Goal: Purchase product/service

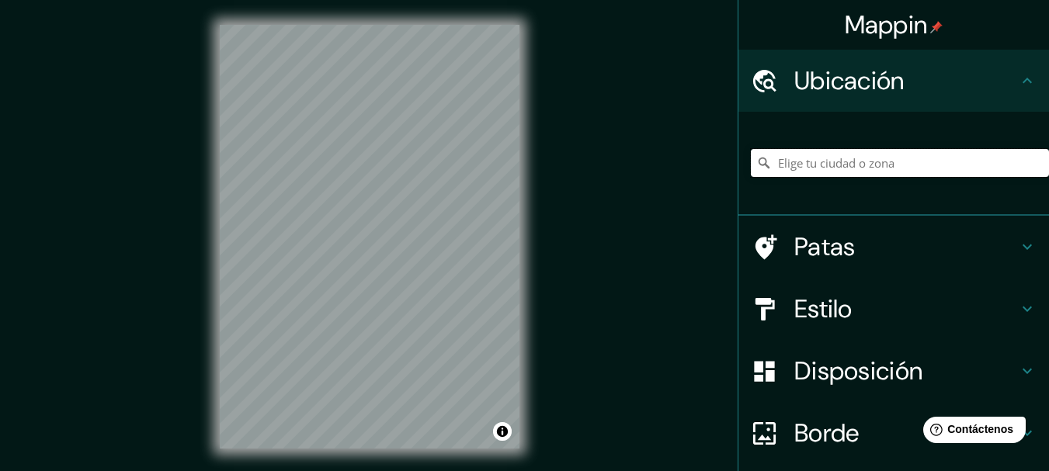
click at [781, 164] on input "Elige tu ciudad o zona" at bounding box center [900, 163] width 298 height 28
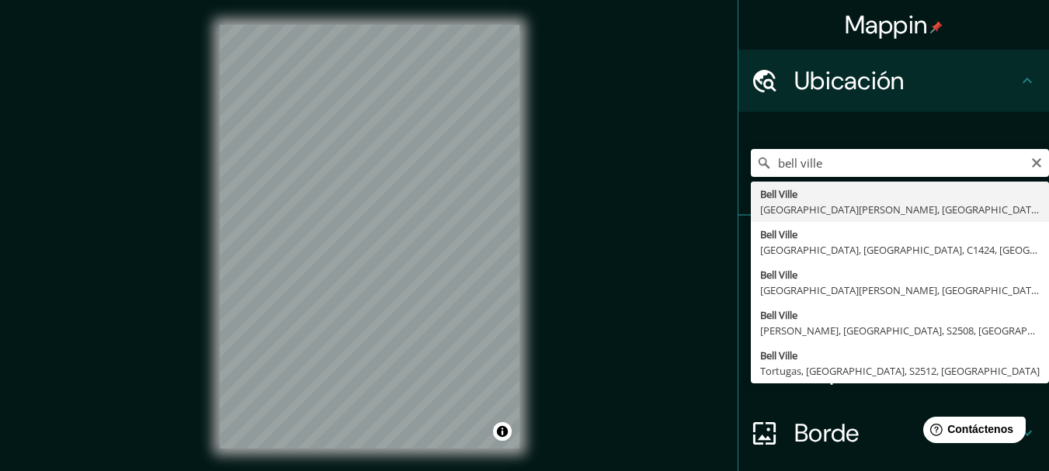
type input "[GEOGRAPHIC_DATA], [GEOGRAPHIC_DATA][PERSON_NAME], [GEOGRAPHIC_DATA]"
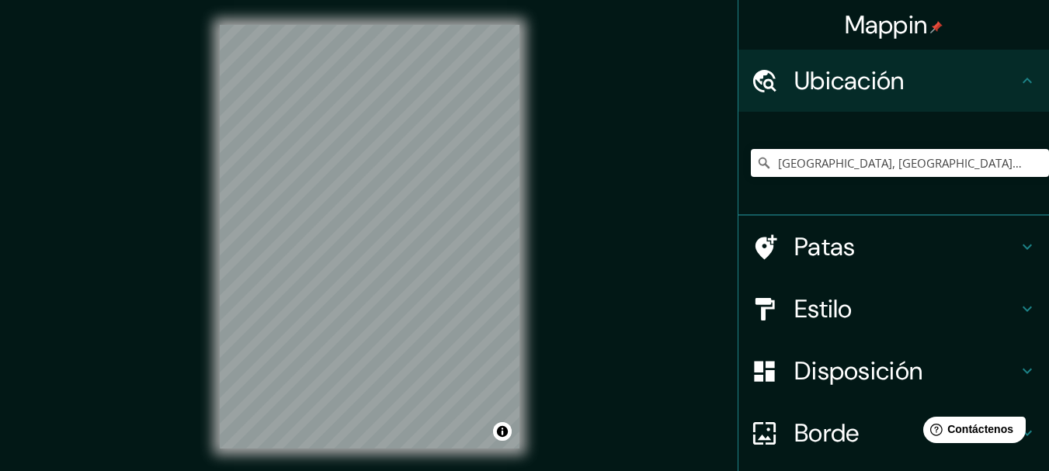
click at [820, 256] on font "Patas" at bounding box center [825, 247] width 61 height 33
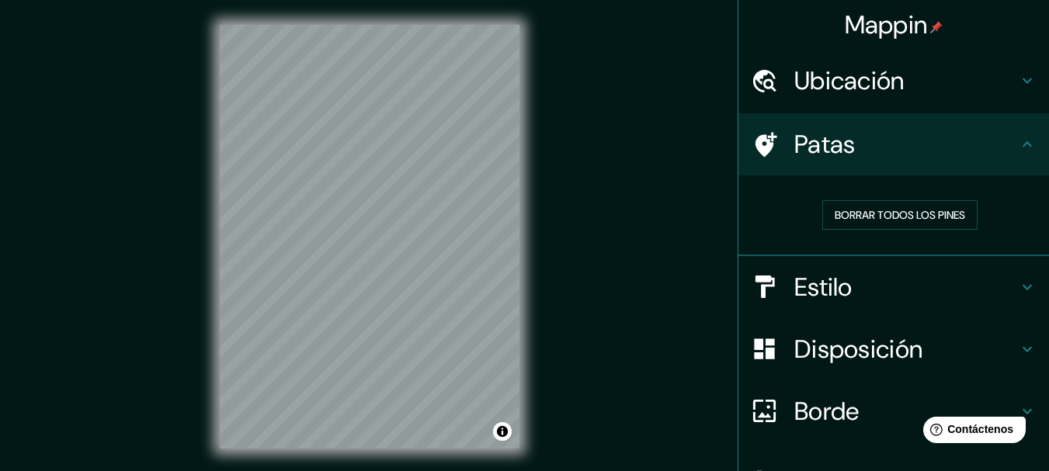
click at [937, 276] on h4 "Estilo" at bounding box center [907, 287] width 224 height 31
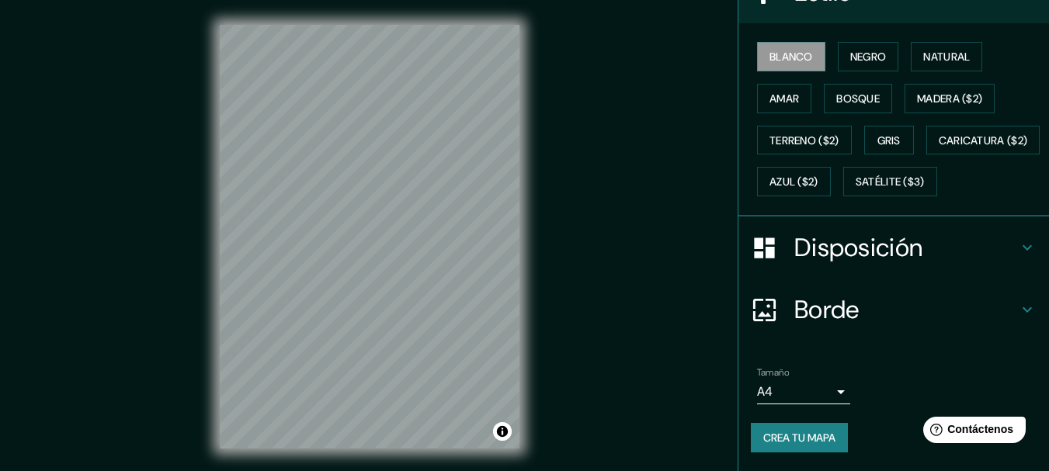
scroll to position [256, 0]
click at [875, 255] on font "Disposición" at bounding box center [859, 247] width 128 height 33
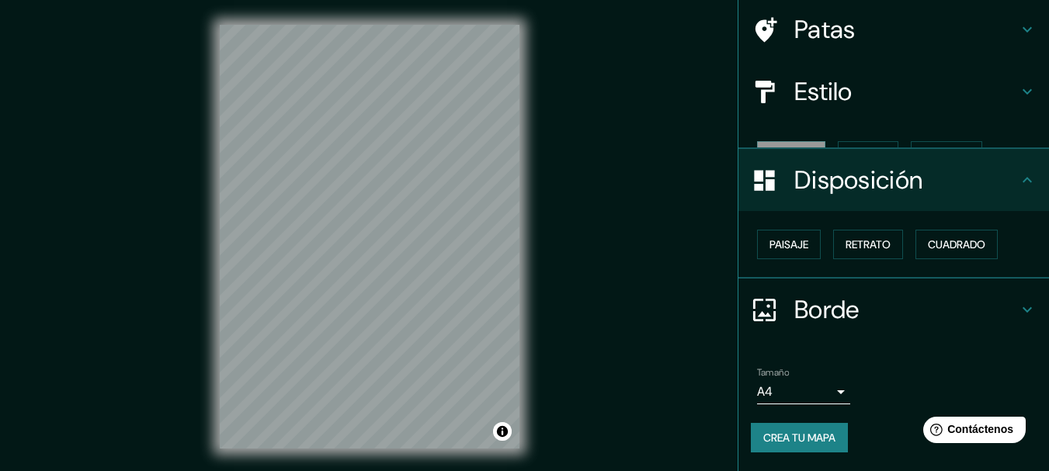
scroll to position [89, 0]
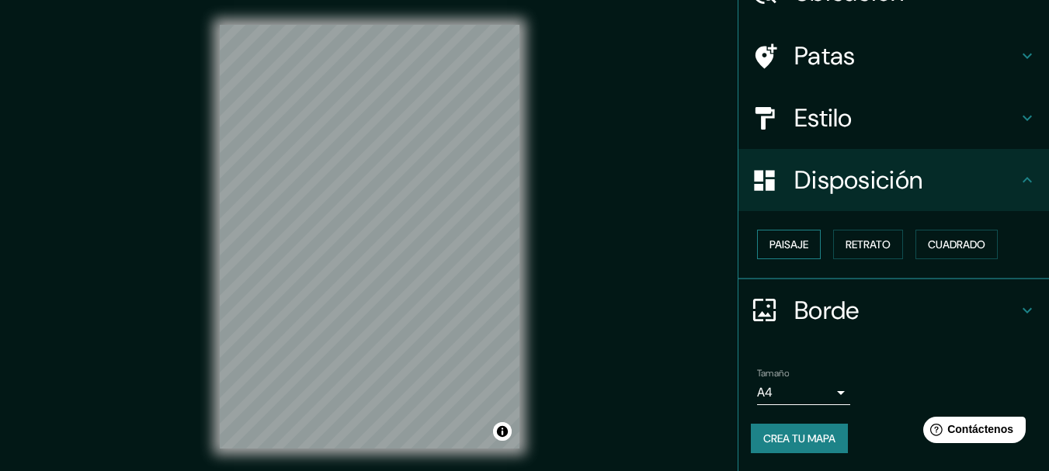
click at [810, 238] on button "Paisaje" at bounding box center [789, 245] width 64 height 30
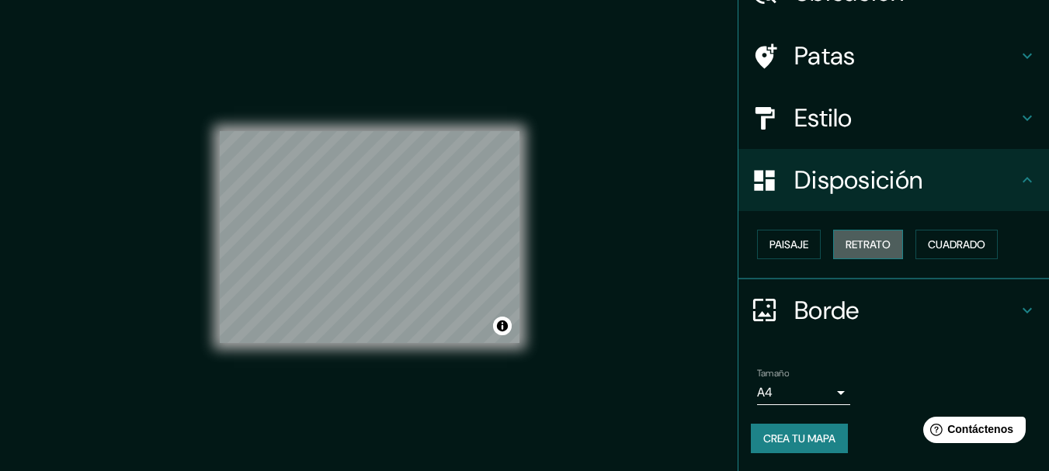
click at [852, 247] on font "Retrato" at bounding box center [868, 245] width 45 height 14
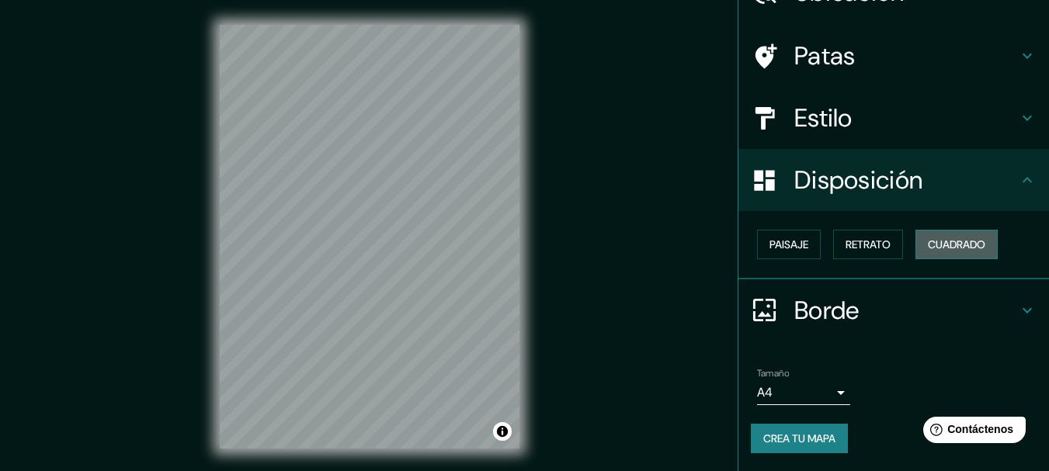
click at [951, 255] on button "Cuadrado" at bounding box center [957, 245] width 82 height 30
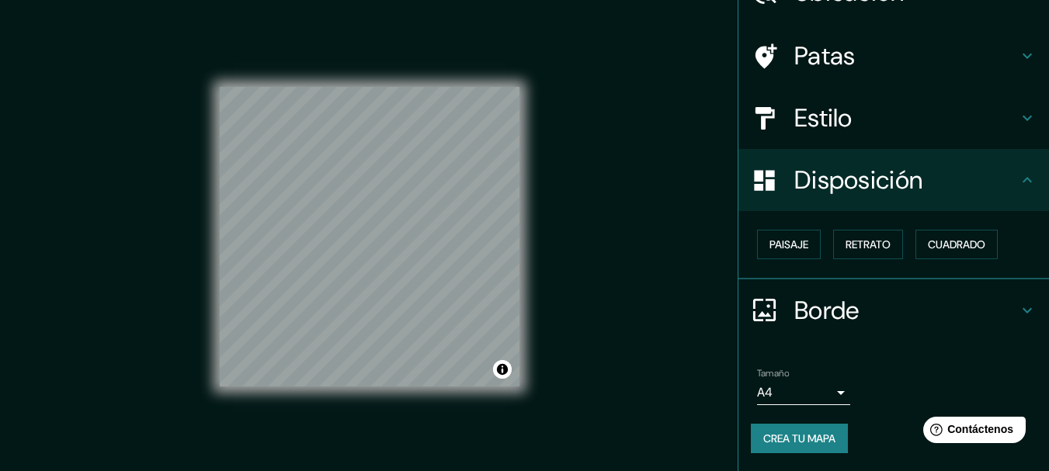
click at [875, 259] on div "Paisaje Retrato Cuadrado" at bounding box center [900, 245] width 298 height 42
click at [870, 249] on font "Retrato" at bounding box center [868, 245] width 45 height 14
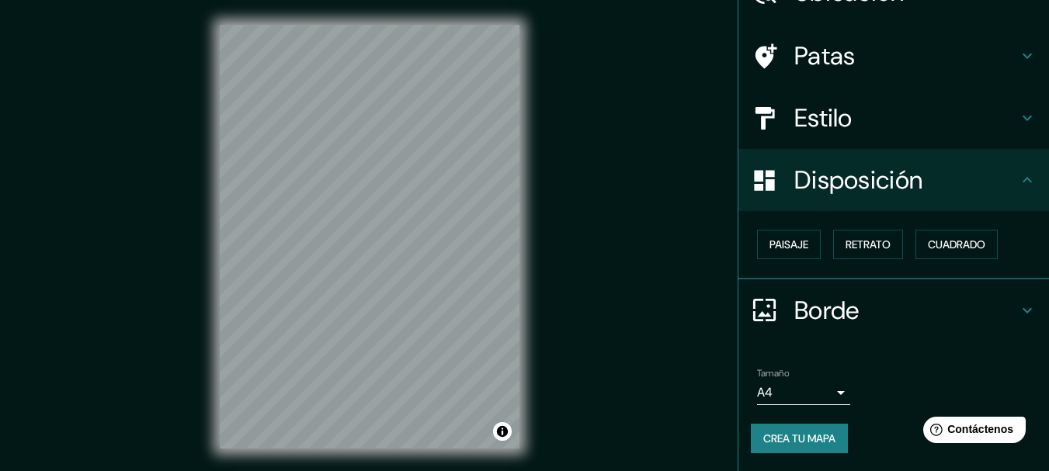
click at [851, 304] on h4 "Borde" at bounding box center [907, 310] width 224 height 31
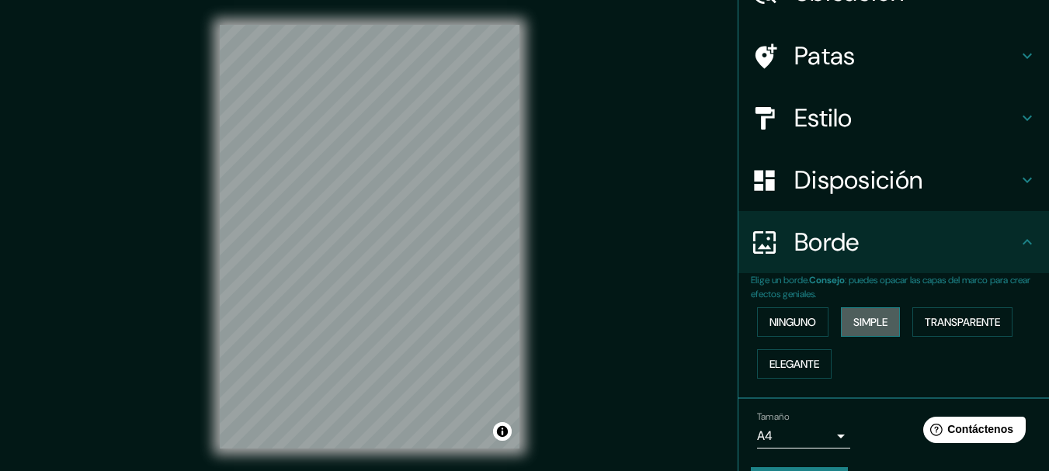
click at [871, 321] on font "Simple" at bounding box center [871, 322] width 34 height 14
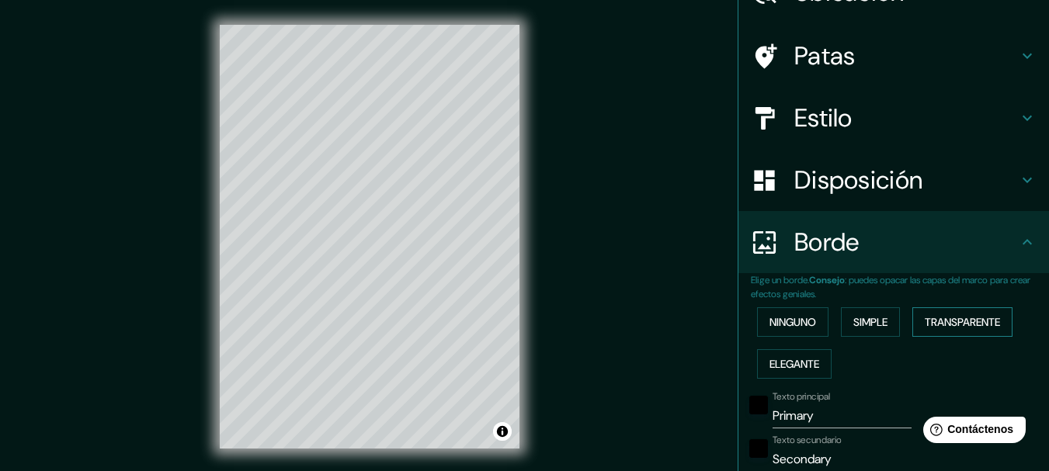
click at [918, 324] on button "Transparente" at bounding box center [963, 323] width 100 height 30
click at [796, 357] on font "Elegante" at bounding box center [795, 364] width 50 height 14
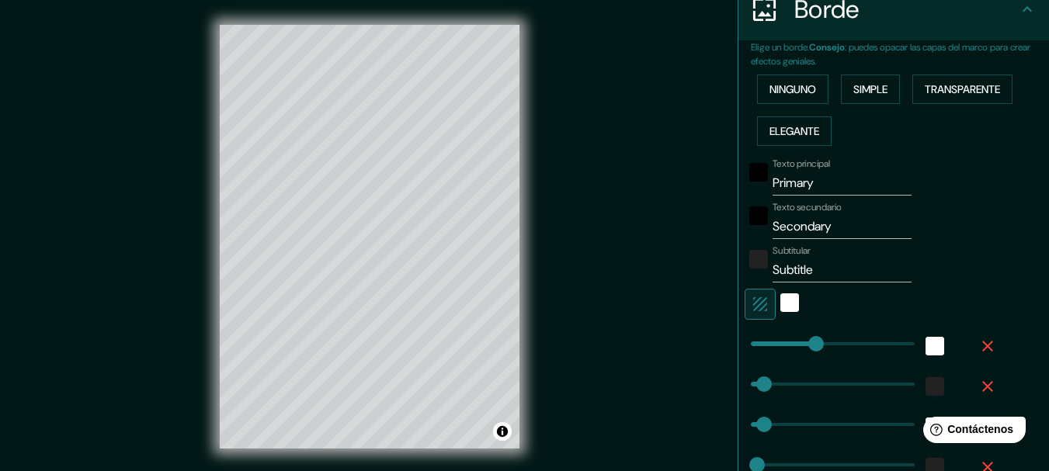
type input "154"
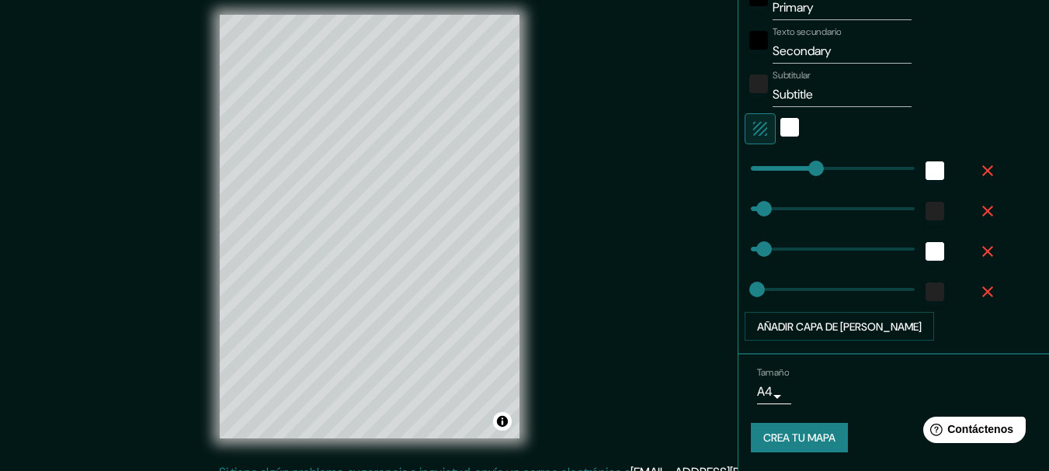
scroll to position [27, 0]
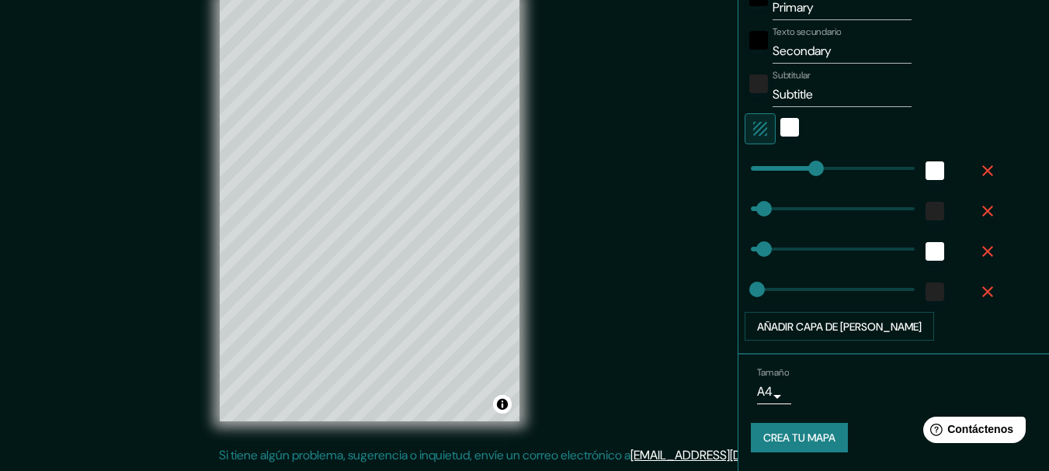
click at [763, 391] on body "Mappin Ubicación Bell Ville, [GEOGRAPHIC_DATA][PERSON_NAME], [GEOGRAPHIC_DATA] …" at bounding box center [524, 208] width 1049 height 471
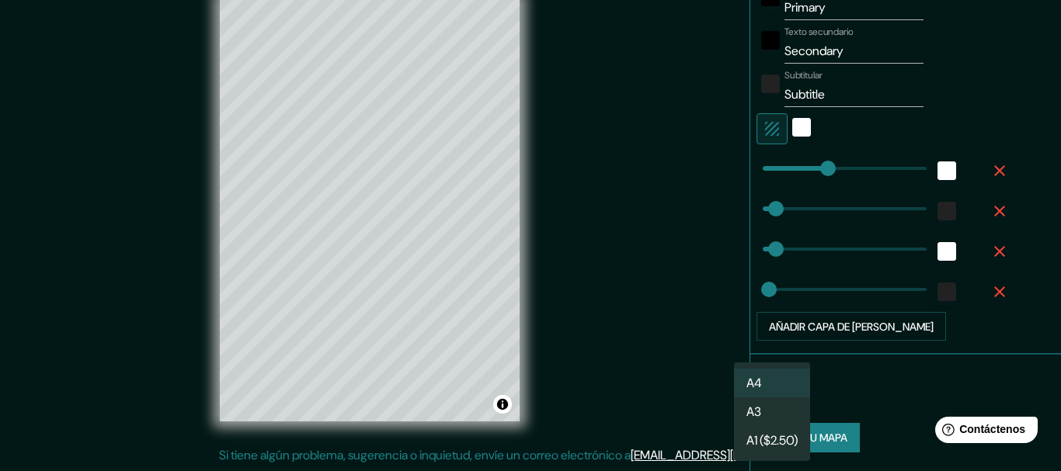
click at [782, 410] on li "A3" at bounding box center [772, 412] width 76 height 29
type input "a4"
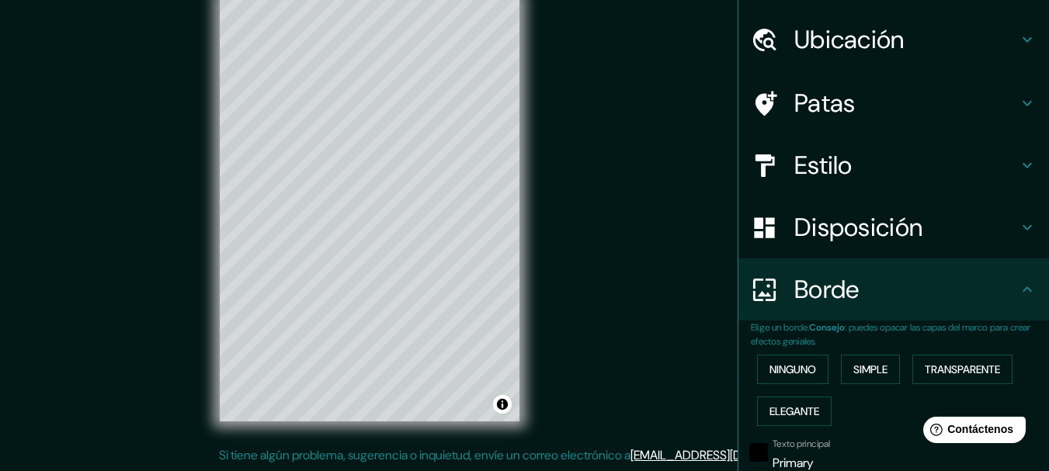
scroll to position [0, 0]
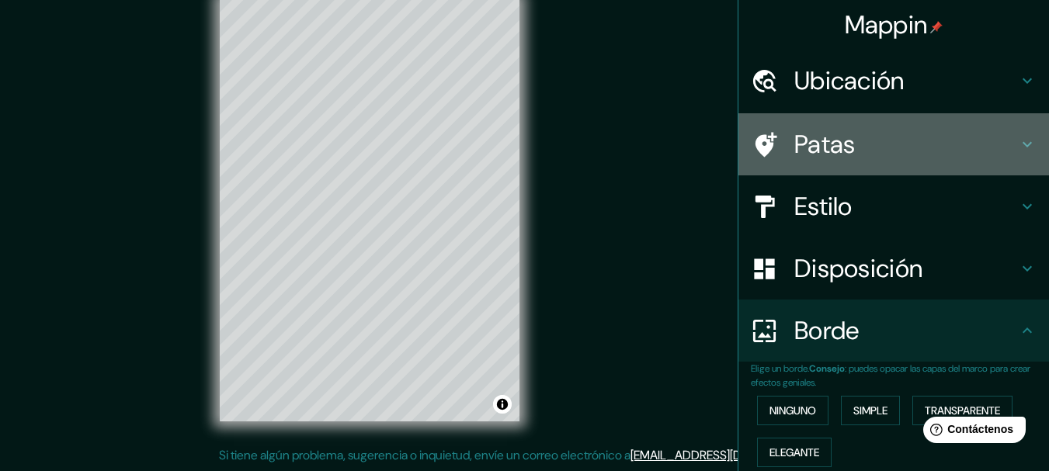
click at [821, 155] on font "Patas" at bounding box center [825, 144] width 61 height 33
type input "154"
type input "31"
type input "15"
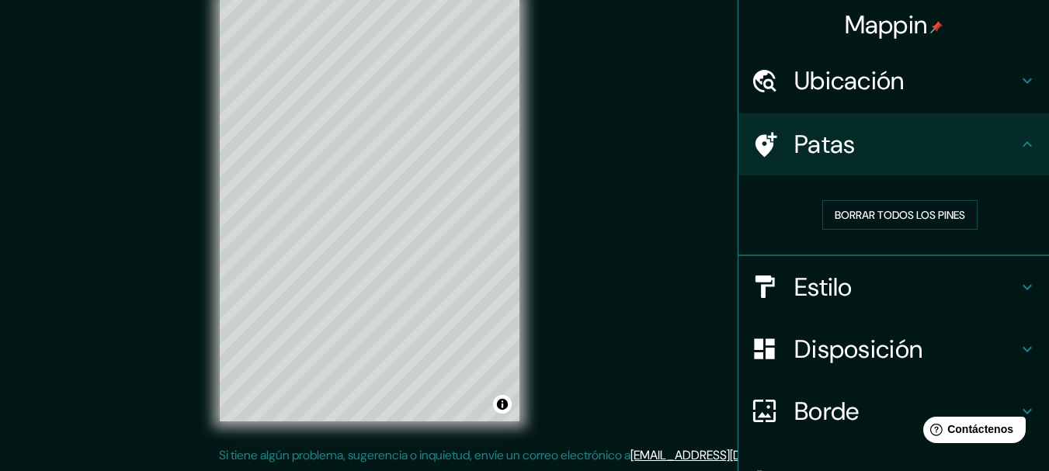
click at [854, 52] on div "Ubicación" at bounding box center [894, 81] width 311 height 62
type input "154"
type input "31"
type input "15"
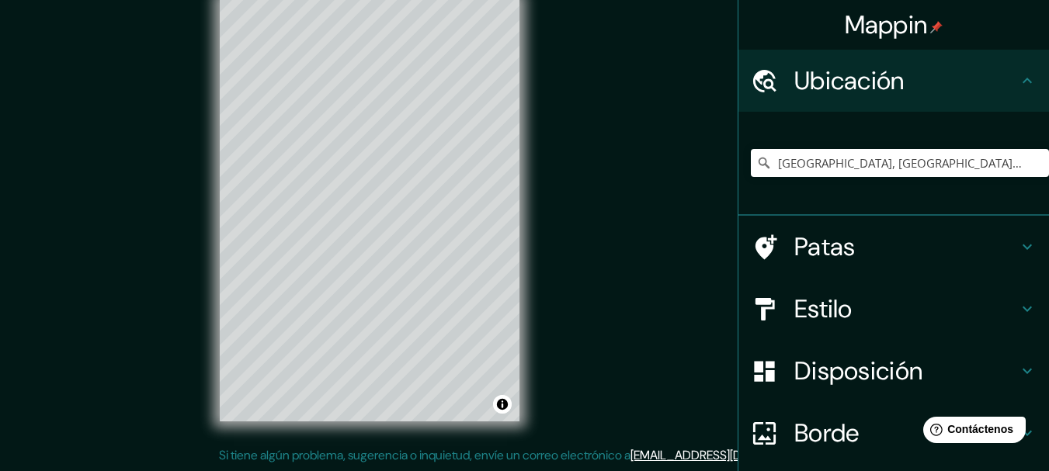
click at [798, 434] on font "Borde" at bounding box center [827, 433] width 65 height 33
type input "154"
type input "31"
type input "15"
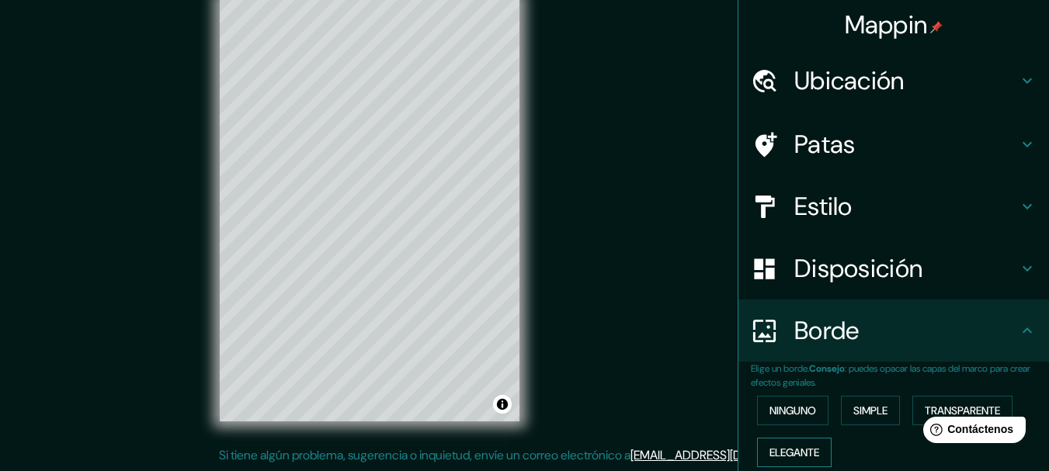
click at [802, 450] on font "Elegante" at bounding box center [795, 453] width 50 height 14
type input "154"
type input "31"
type input "15"
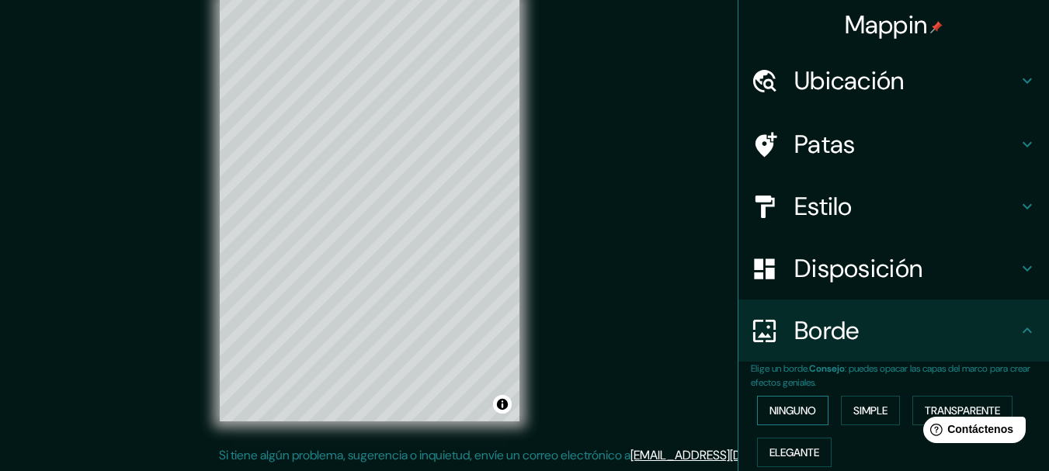
click at [787, 410] on font "Ninguno" at bounding box center [793, 411] width 47 height 14
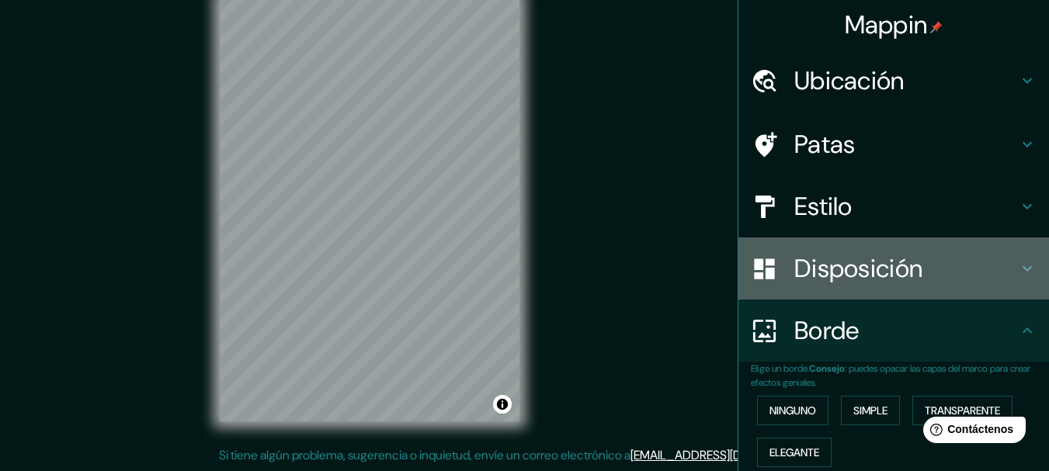
click at [851, 273] on font "Disposición" at bounding box center [859, 268] width 128 height 33
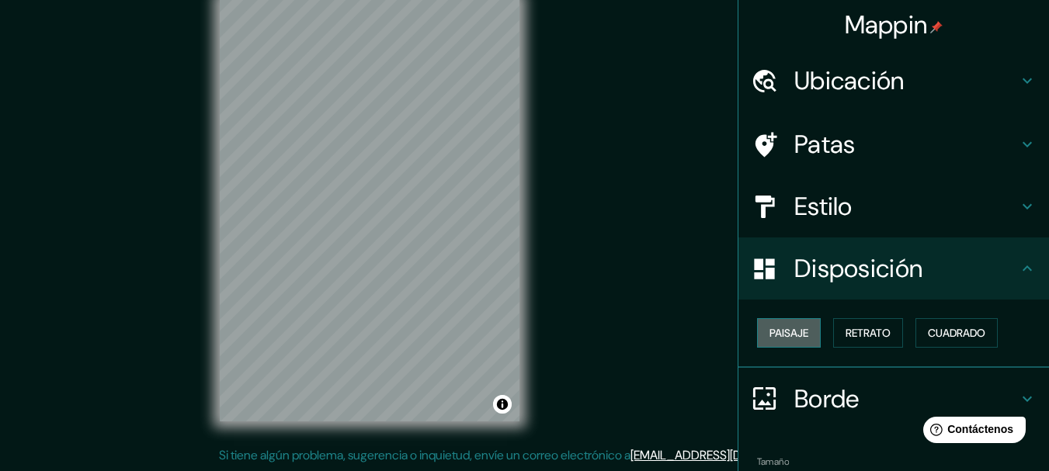
click at [772, 323] on button "Paisaje" at bounding box center [789, 333] width 64 height 30
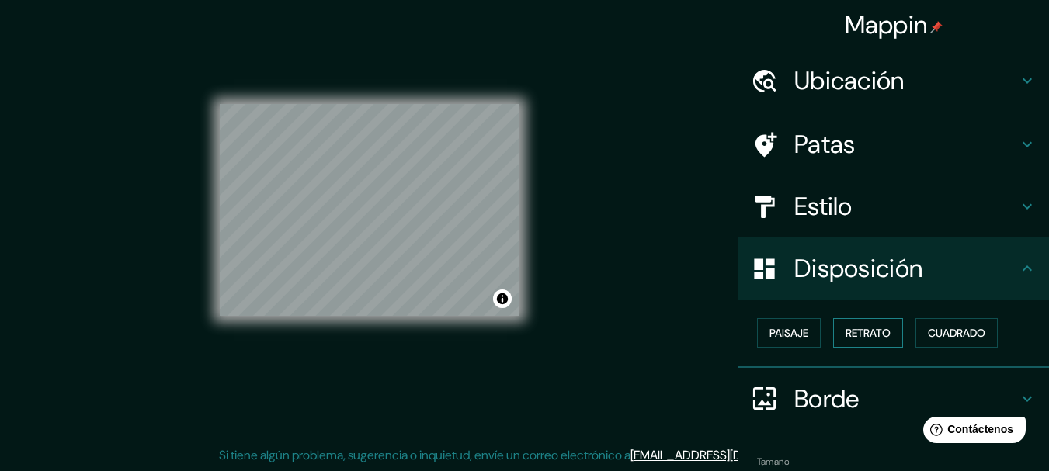
click at [864, 335] on font "Retrato" at bounding box center [868, 333] width 45 height 14
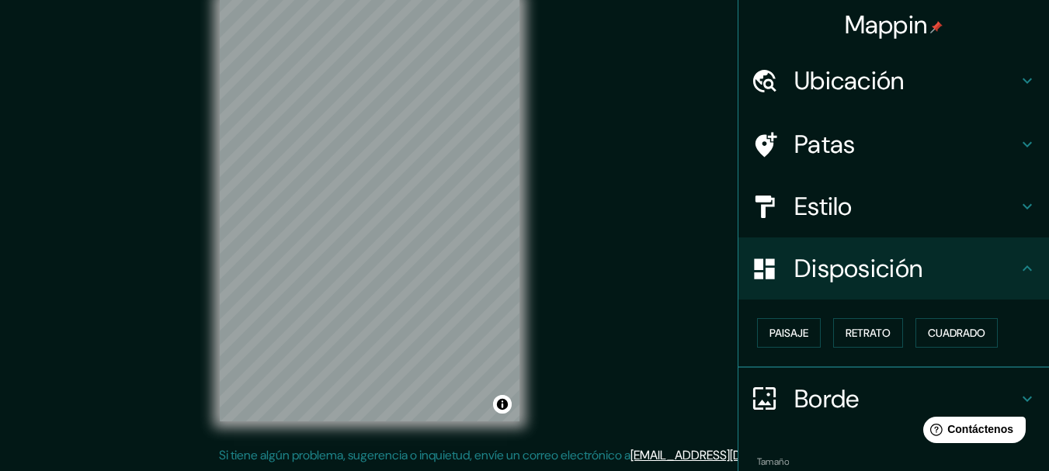
click at [863, 210] on h4 "Estilo" at bounding box center [907, 206] width 224 height 31
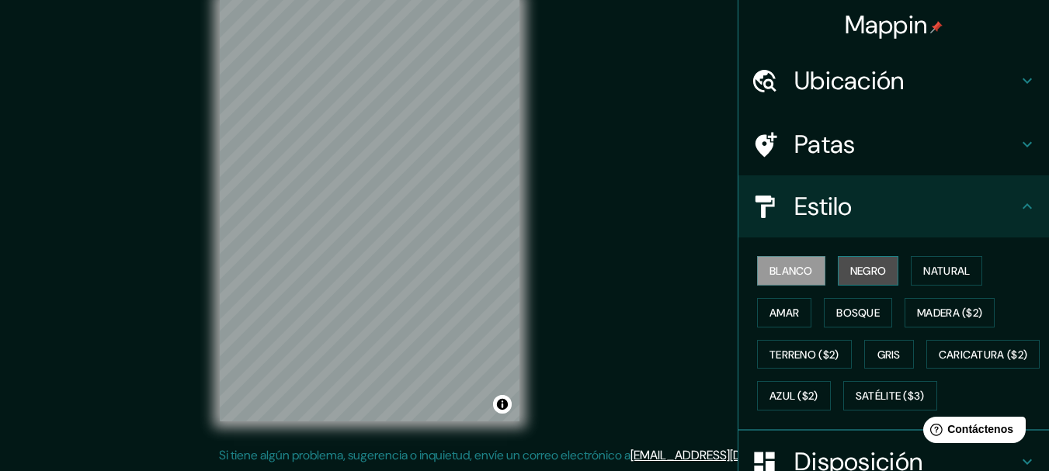
click at [854, 276] on font "Negro" at bounding box center [868, 271] width 37 height 14
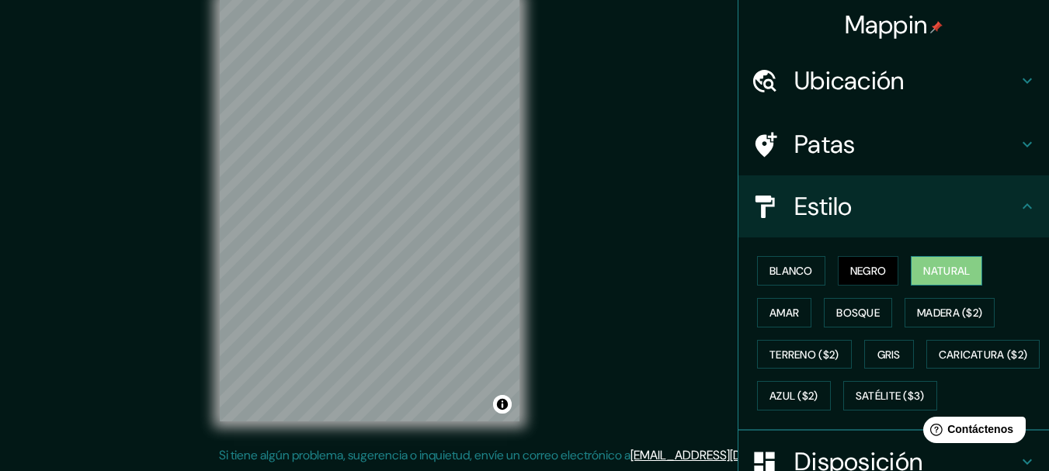
click at [930, 276] on font "Natural" at bounding box center [946, 271] width 47 height 14
click at [772, 308] on font "Amar" at bounding box center [785, 313] width 30 height 14
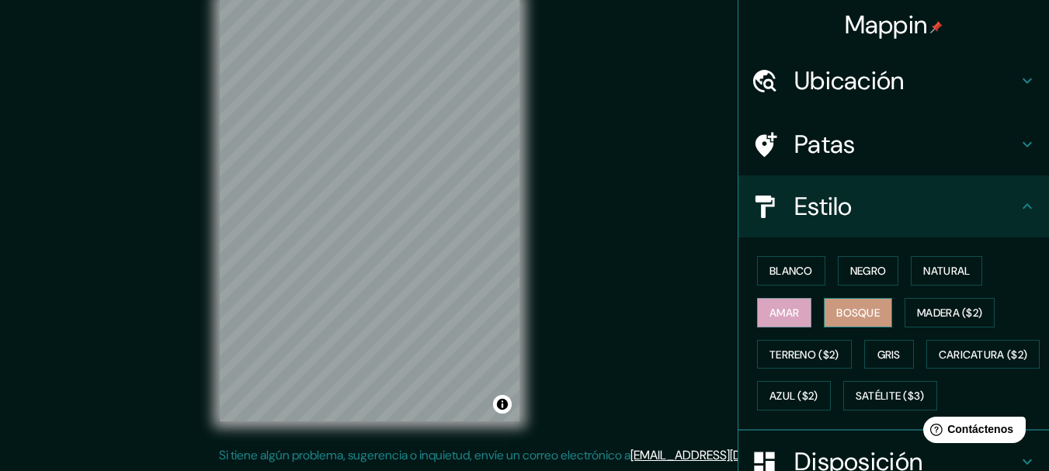
click at [850, 306] on font "Bosque" at bounding box center [857, 313] width 43 height 14
click at [809, 345] on font "Terreno ($2)" at bounding box center [805, 355] width 70 height 20
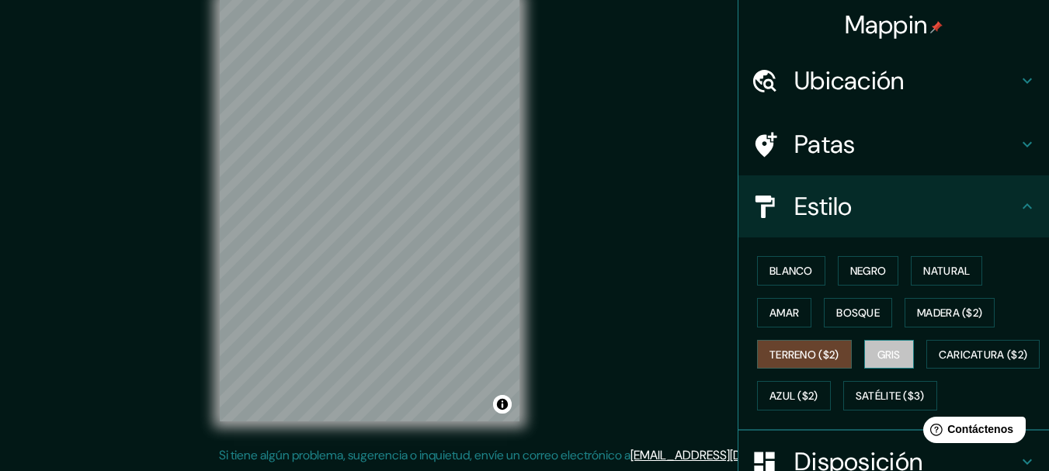
click at [878, 349] on font "Gris" at bounding box center [889, 355] width 23 height 14
click at [845, 208] on h4 "Estilo" at bounding box center [907, 206] width 224 height 31
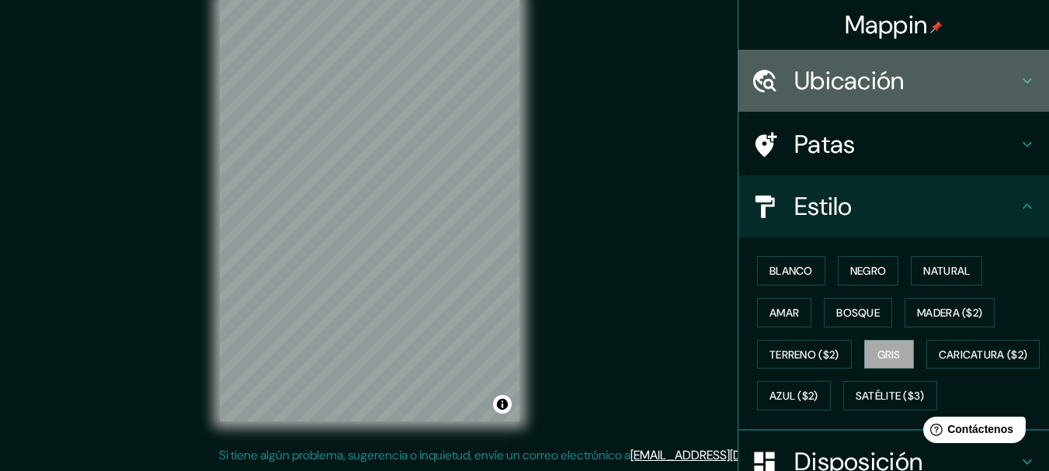
click at [868, 82] on font "Ubicación" at bounding box center [850, 80] width 110 height 33
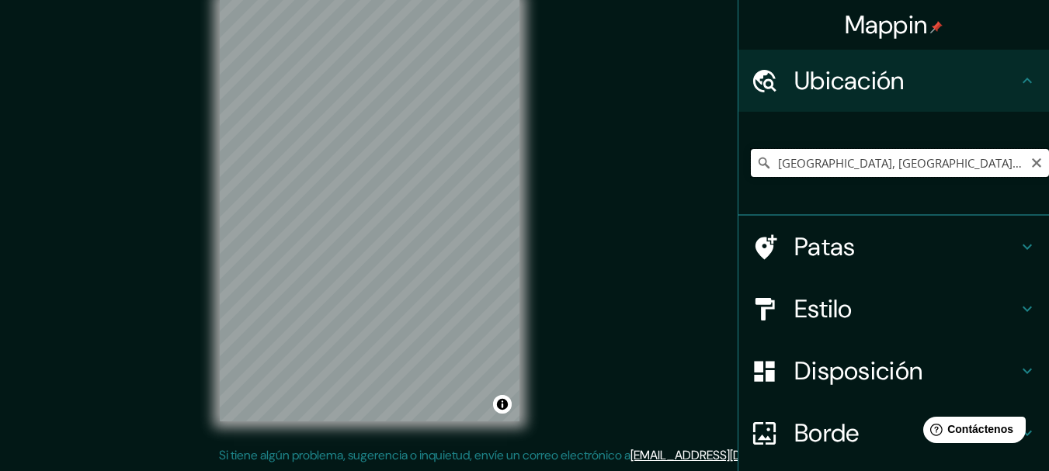
click at [1007, 165] on input "[GEOGRAPHIC_DATA], [GEOGRAPHIC_DATA][PERSON_NAME], [GEOGRAPHIC_DATA]" at bounding box center [900, 163] width 298 height 28
click at [767, 162] on input "[GEOGRAPHIC_DATA], [GEOGRAPHIC_DATA][PERSON_NAME], [GEOGRAPHIC_DATA]" at bounding box center [900, 163] width 298 height 28
type input "[STREET_ADDRESS][PERSON_NAME]"
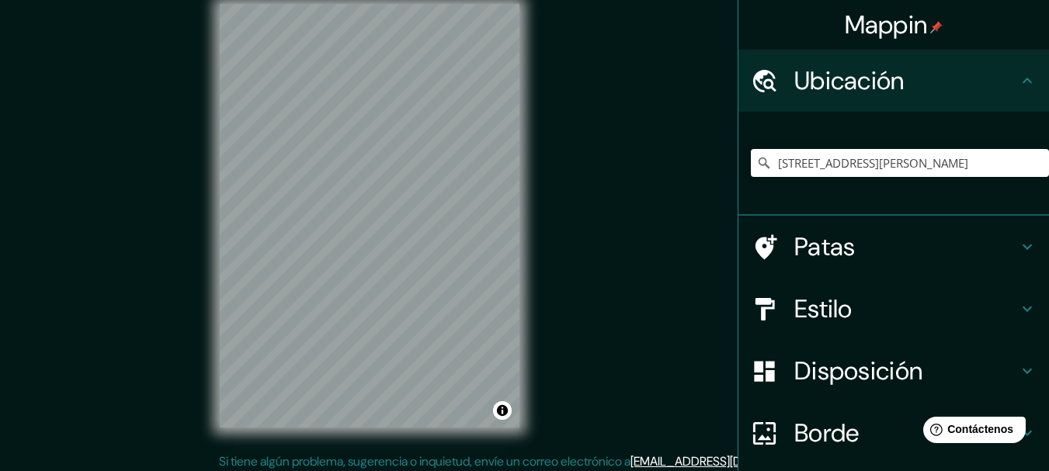
scroll to position [19, 0]
click at [857, 252] on h4 "Patas" at bounding box center [907, 246] width 224 height 31
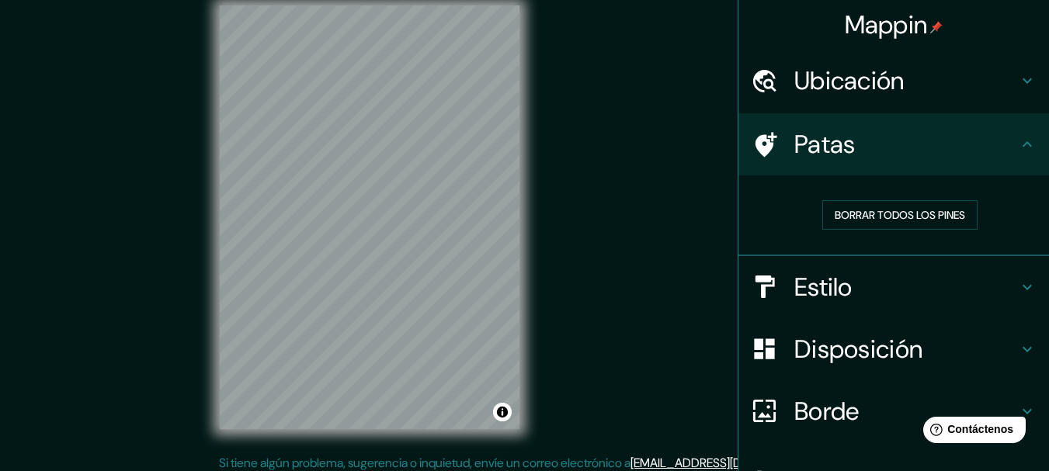
click at [837, 81] on font "Ubicación" at bounding box center [850, 80] width 110 height 33
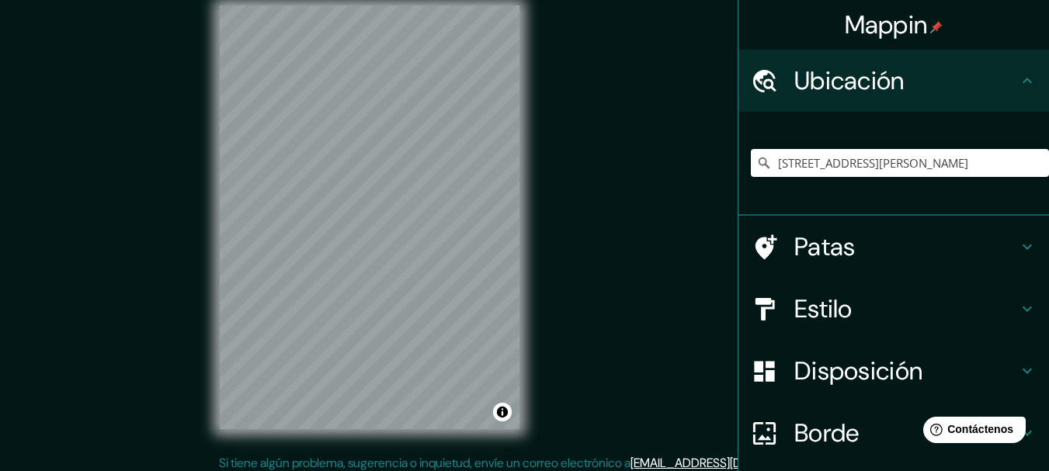
click at [850, 245] on h4 "Patas" at bounding box center [907, 246] width 224 height 31
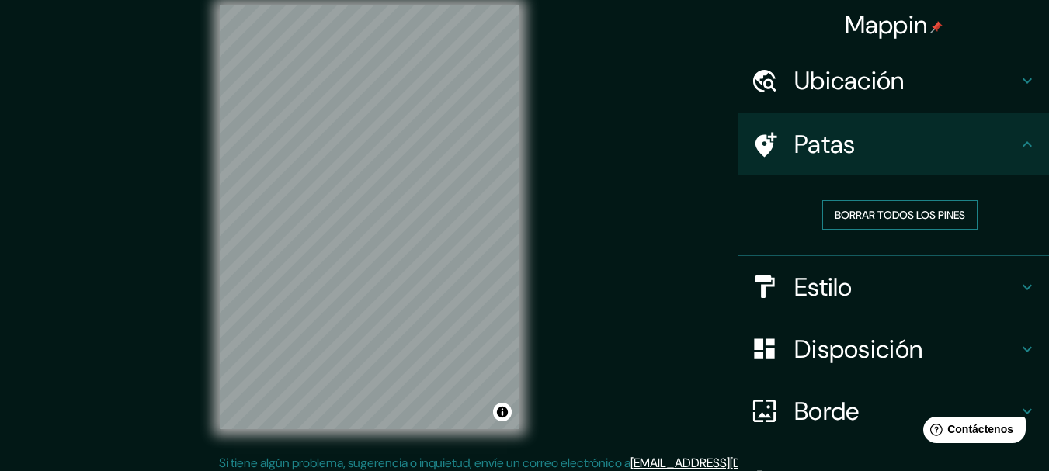
click at [848, 217] on font "Borrar todos los pines" at bounding box center [900, 215] width 130 height 14
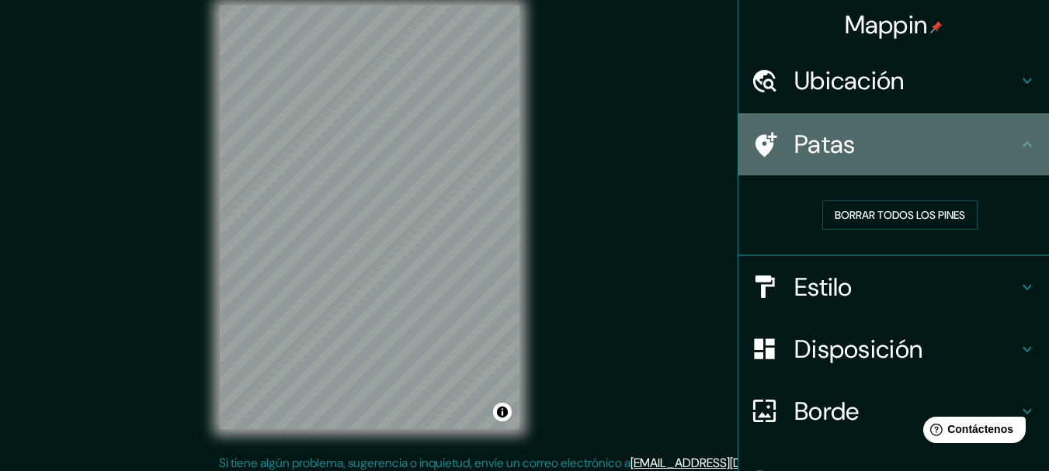
click at [763, 144] on icon at bounding box center [764, 144] width 27 height 27
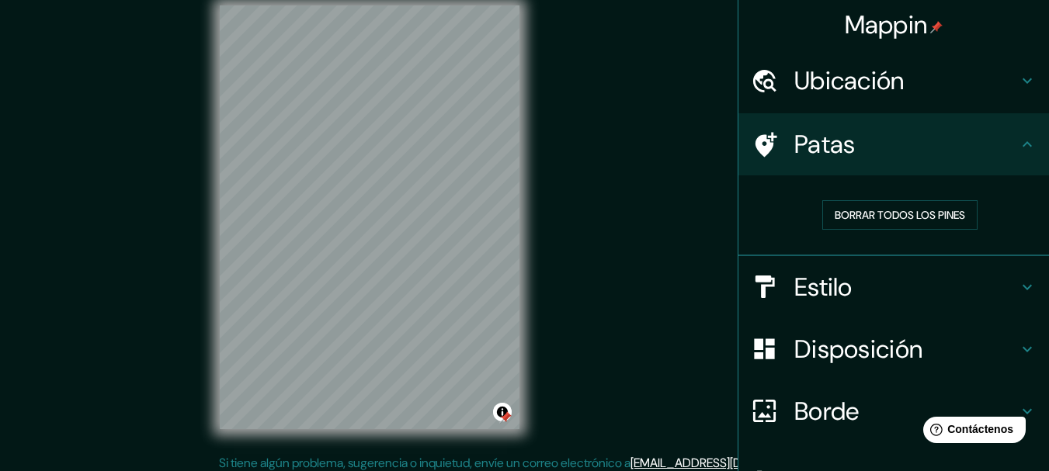
click at [502, 419] on div at bounding box center [505, 418] width 12 height 12
click at [508, 409] on button "Activar o desactivar atribución" at bounding box center [502, 412] width 19 height 19
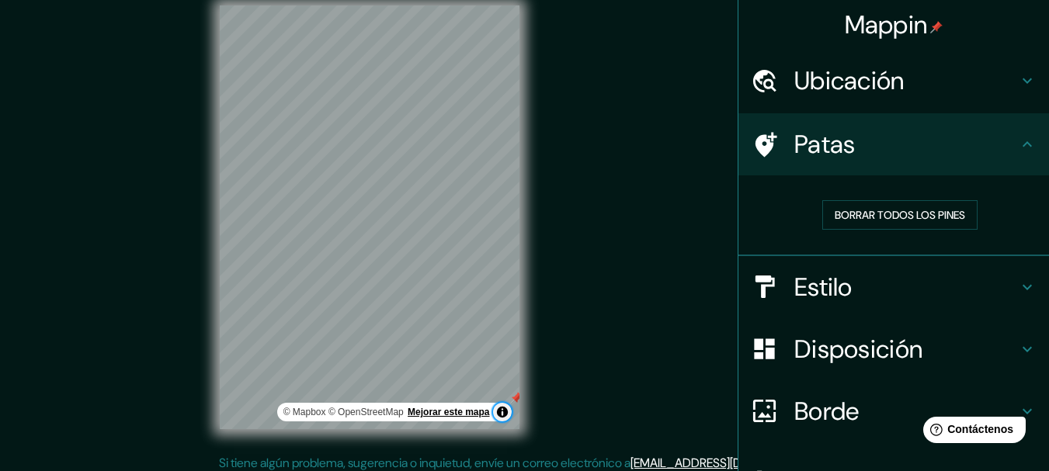
drag, startPoint x: 508, startPoint y: 409, endPoint x: 411, endPoint y: 411, distance: 97.1
click at [411, 411] on div "© Mapbox © OpenStreetMap Mejorar este mapa" at bounding box center [394, 412] width 235 height 19
click at [446, 412] on font "Mejorar este mapa" at bounding box center [449, 412] width 82 height 11
drag, startPoint x: 516, startPoint y: 395, endPoint x: 431, endPoint y: 314, distance: 117.6
click at [431, 314] on div at bounding box center [432, 317] width 12 height 12
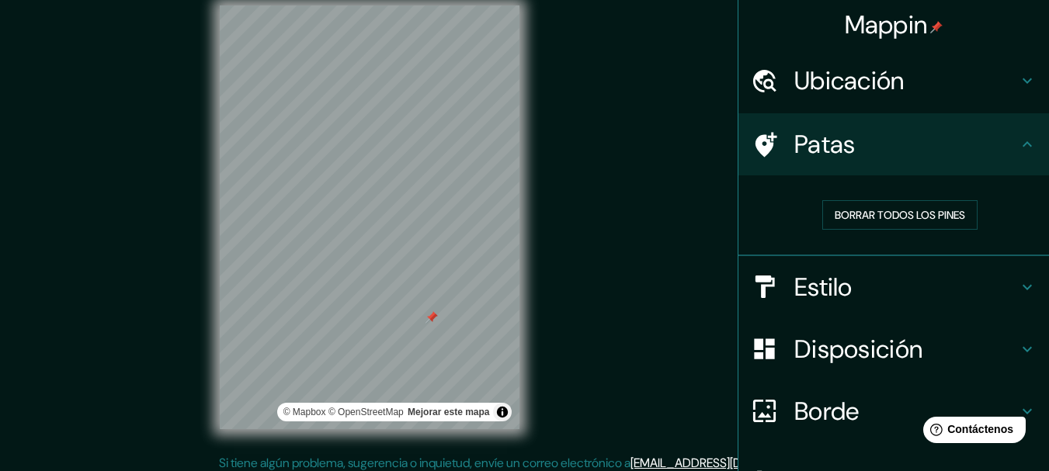
click at [433, 323] on div at bounding box center [432, 317] width 12 height 12
click at [369, 185] on div at bounding box center [370, 183] width 12 height 12
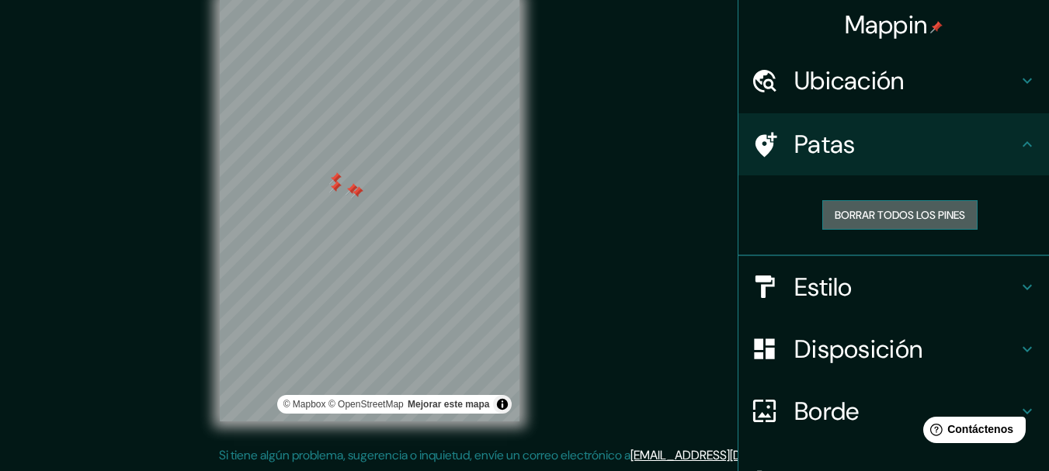
click at [907, 211] on font "Borrar todos los pines" at bounding box center [900, 215] width 130 height 14
click at [912, 152] on h4 "Patas" at bounding box center [907, 144] width 224 height 31
click at [854, 214] on font "Borrar todos los pines" at bounding box center [900, 215] width 130 height 14
click at [916, 134] on h4 "Patas" at bounding box center [907, 144] width 224 height 31
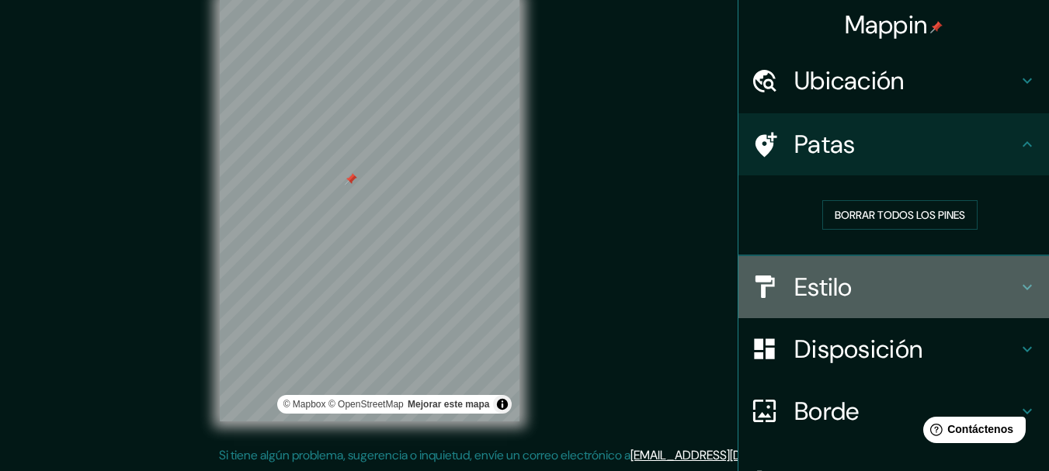
click at [859, 278] on h4 "Estilo" at bounding box center [907, 287] width 224 height 31
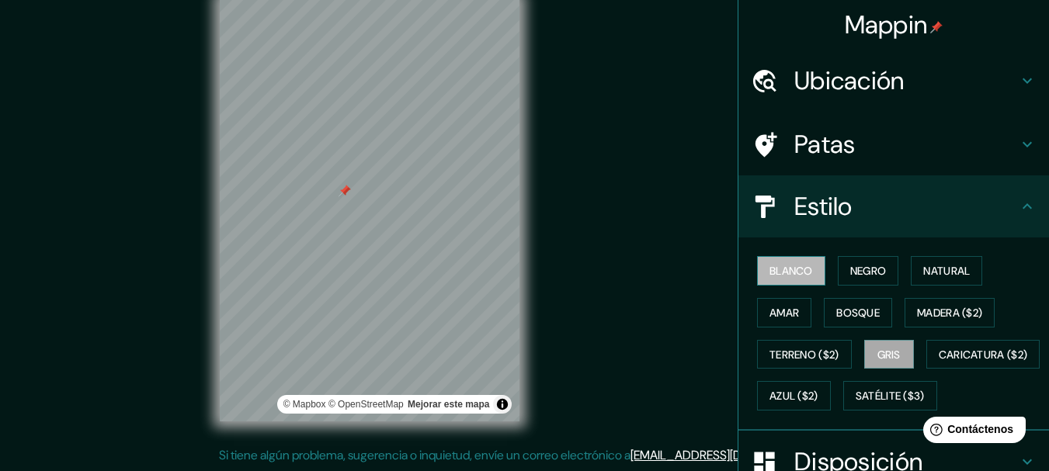
click at [782, 276] on font "Blanco" at bounding box center [791, 271] width 43 height 14
click at [871, 283] on button "Negro" at bounding box center [868, 271] width 61 height 30
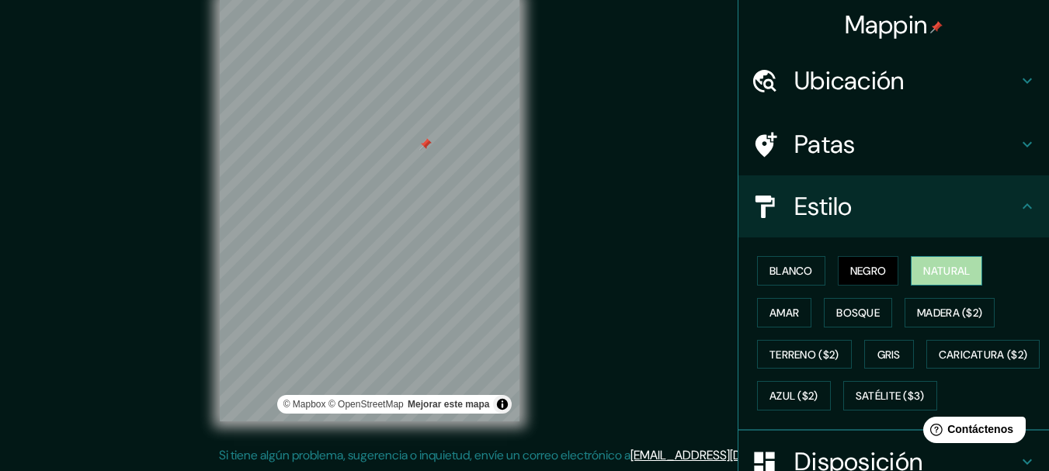
click at [924, 270] on font "Natural" at bounding box center [946, 271] width 47 height 14
click at [780, 314] on font "Amar" at bounding box center [785, 313] width 30 height 14
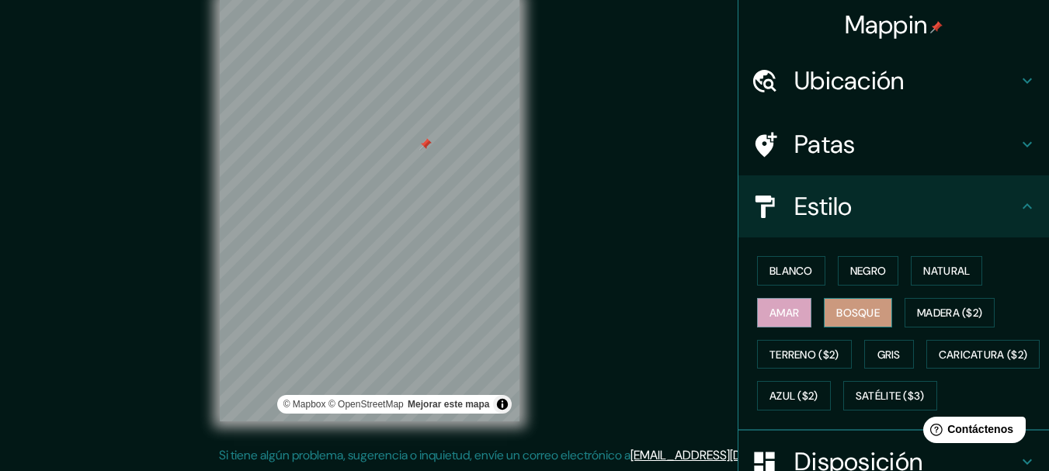
click at [836, 311] on font "Bosque" at bounding box center [857, 313] width 43 height 14
click at [868, 361] on button "Gris" at bounding box center [889, 355] width 50 height 30
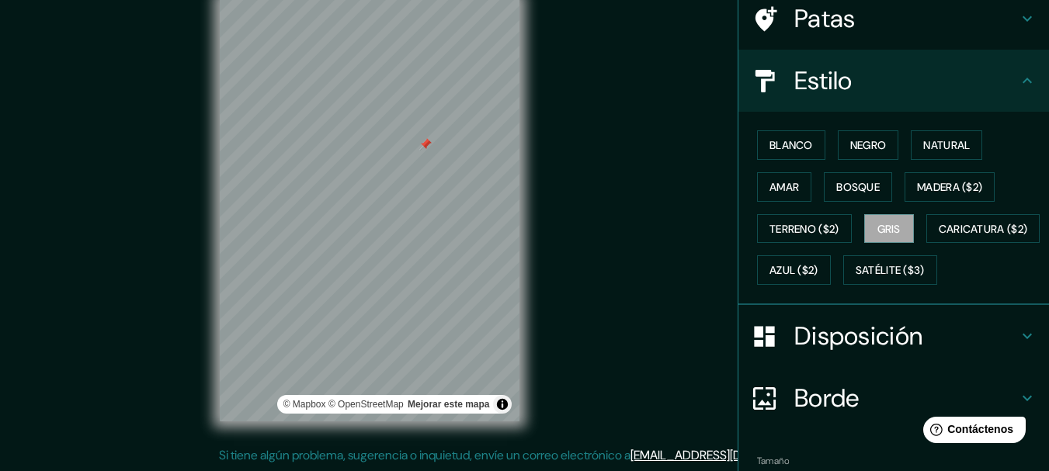
scroll to position [155, 0]
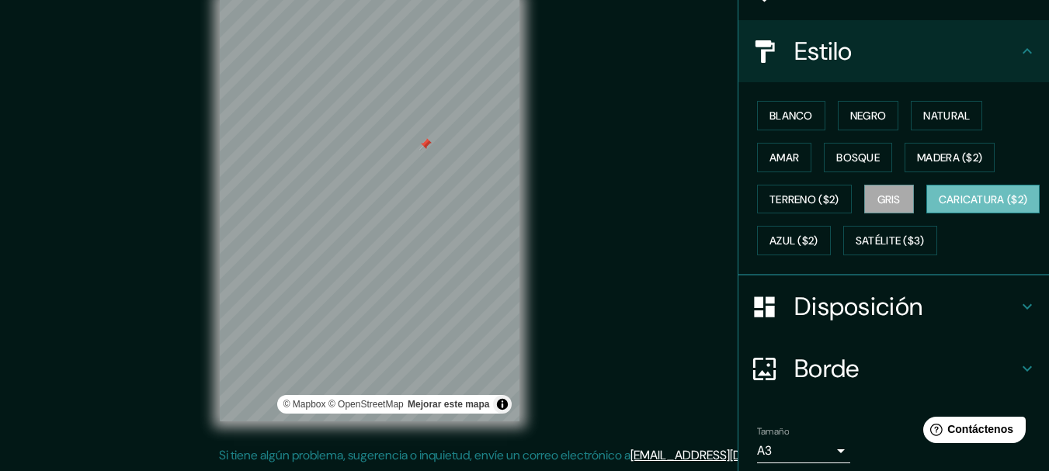
click at [927, 214] on button "Caricatura ($2)" at bounding box center [984, 200] width 114 height 30
click at [934, 120] on font "Natural" at bounding box center [946, 116] width 47 height 14
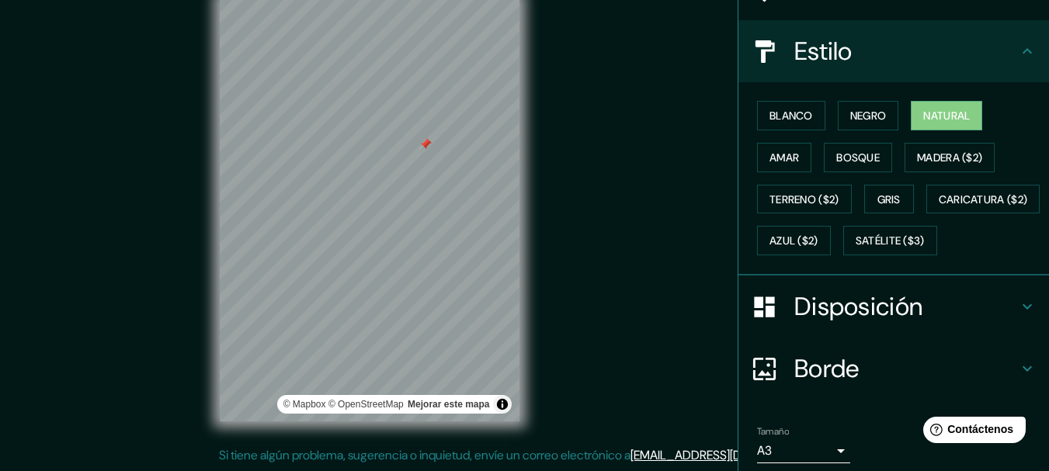
click at [873, 323] on font "Disposición" at bounding box center [859, 306] width 128 height 33
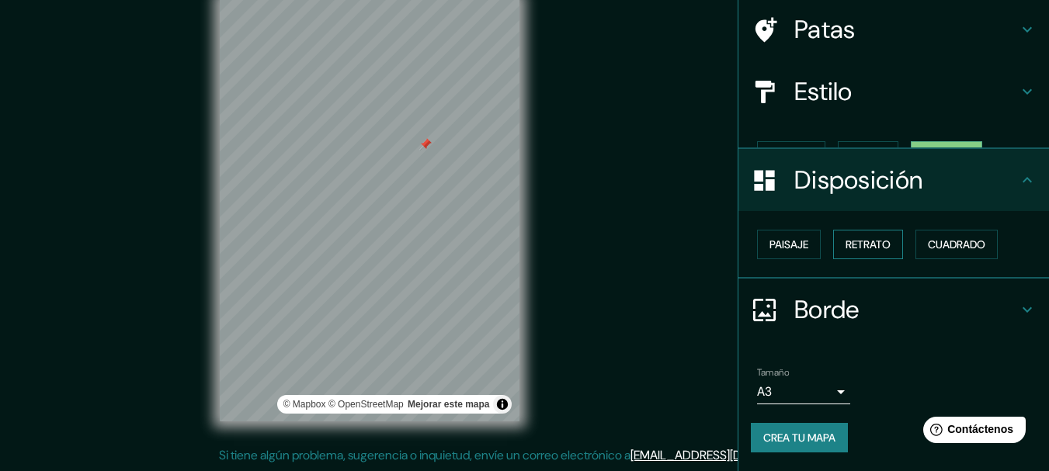
scroll to position [89, 0]
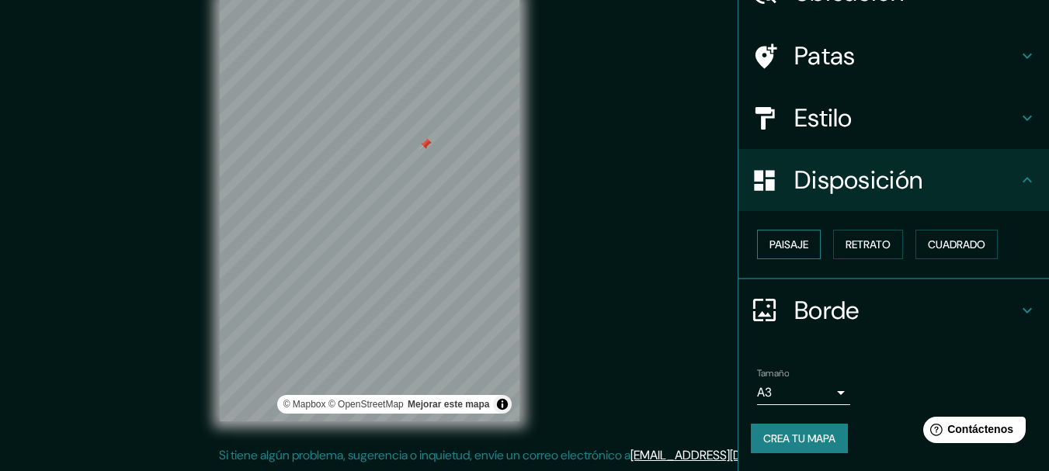
click at [784, 242] on font "Paisaje" at bounding box center [789, 245] width 39 height 14
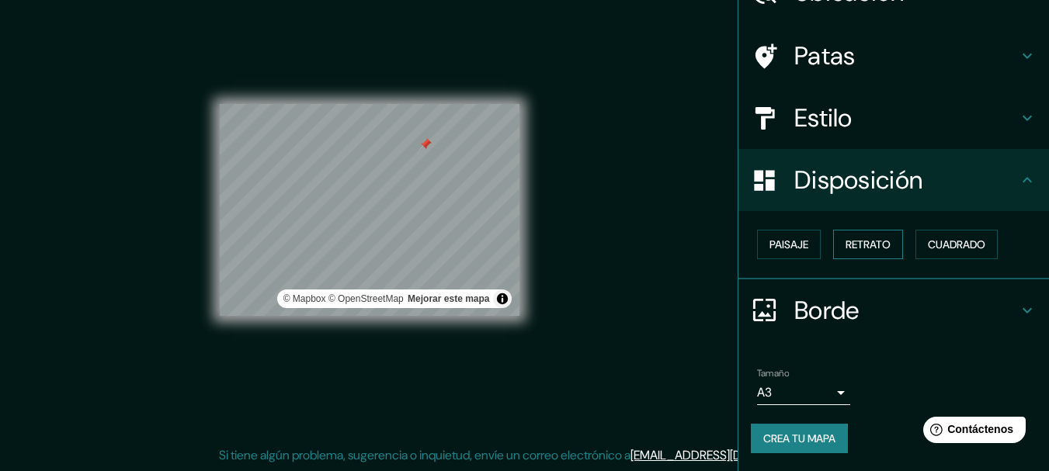
click at [861, 240] on font "Retrato" at bounding box center [868, 245] width 45 height 14
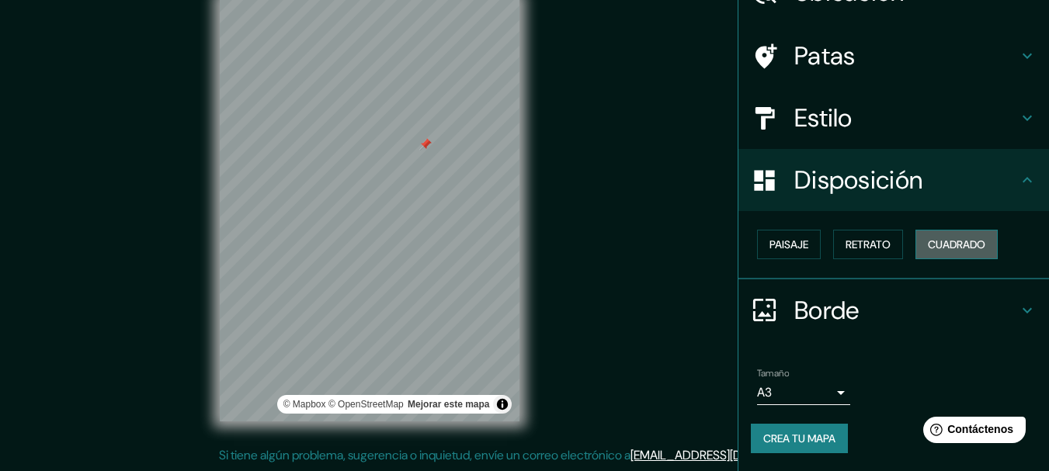
click at [946, 242] on font "Cuadrado" at bounding box center [956, 245] width 57 height 14
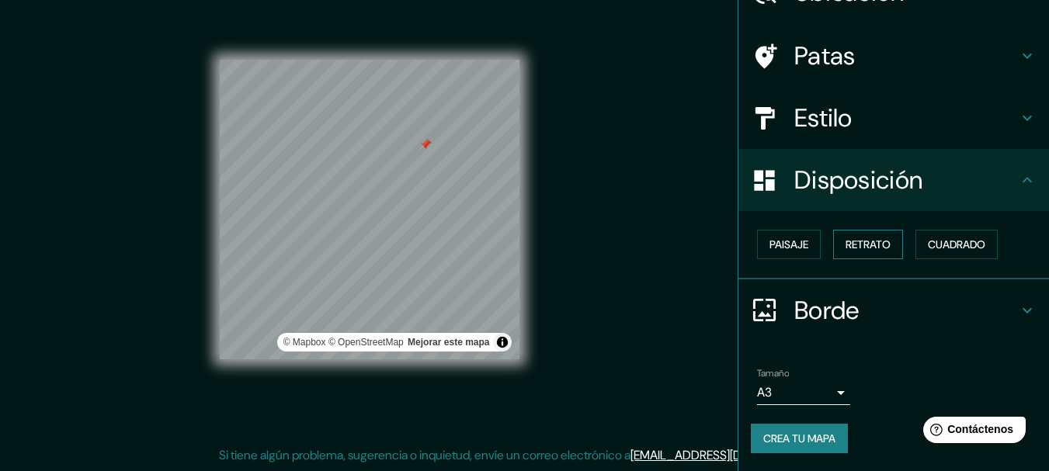
click at [858, 248] on font "Retrato" at bounding box center [868, 245] width 45 height 14
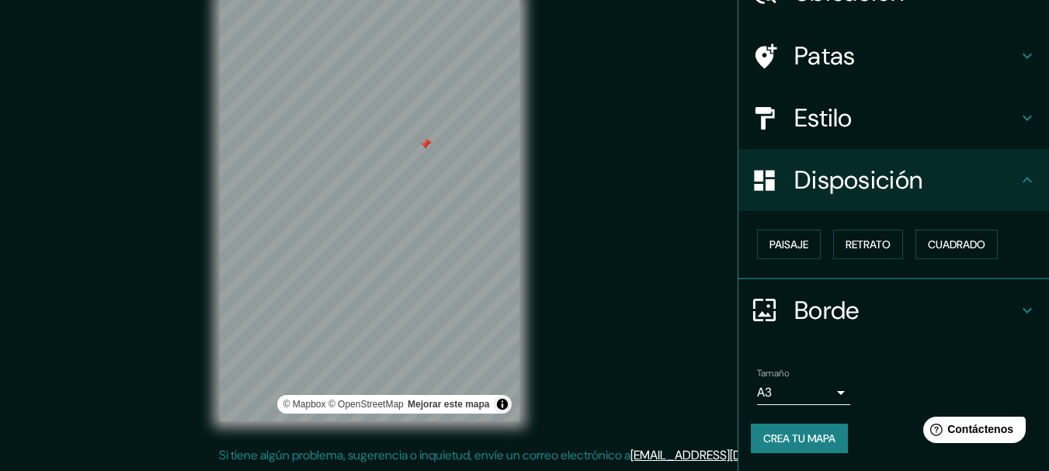
click at [847, 298] on font "Borde" at bounding box center [827, 310] width 65 height 33
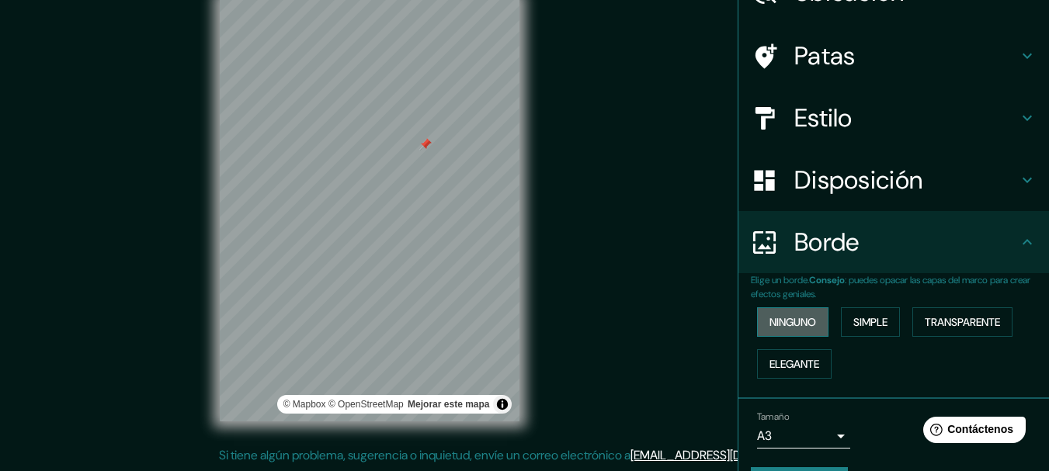
click at [783, 327] on font "Ninguno" at bounding box center [793, 322] width 47 height 14
click at [913, 340] on div "Ninguno Simple Transparente Elegante" at bounding box center [900, 343] width 298 height 84
click at [878, 322] on font "Simple" at bounding box center [871, 322] width 34 height 14
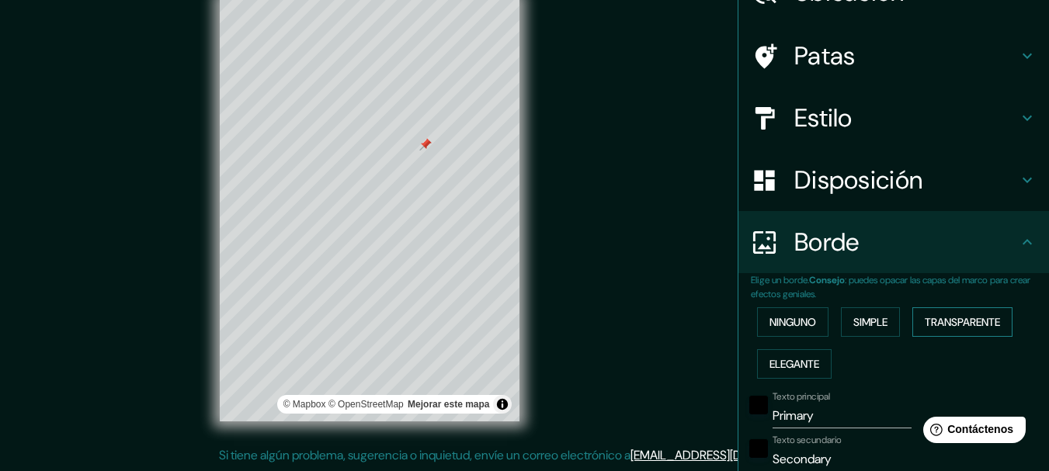
click at [948, 314] on font "Transparente" at bounding box center [962, 322] width 75 height 20
click at [807, 365] on font "Elegante" at bounding box center [795, 364] width 50 height 14
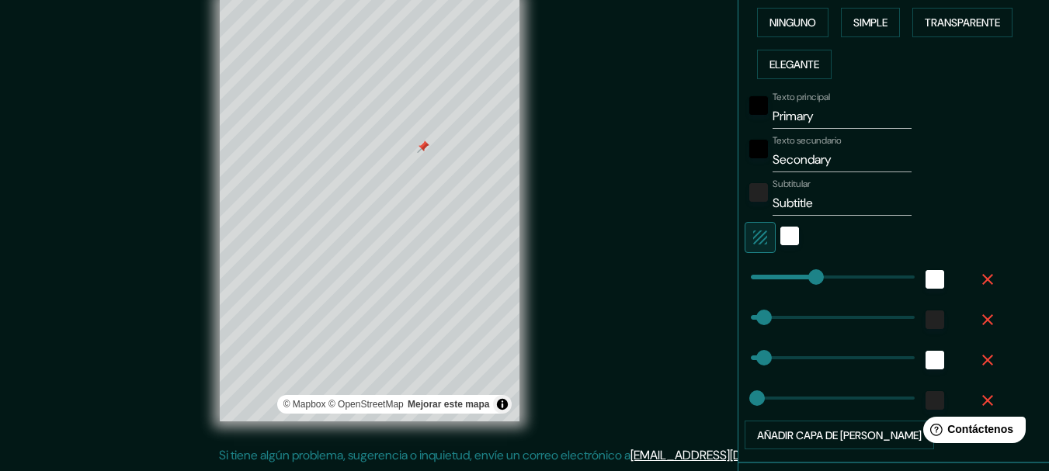
scroll to position [399, 0]
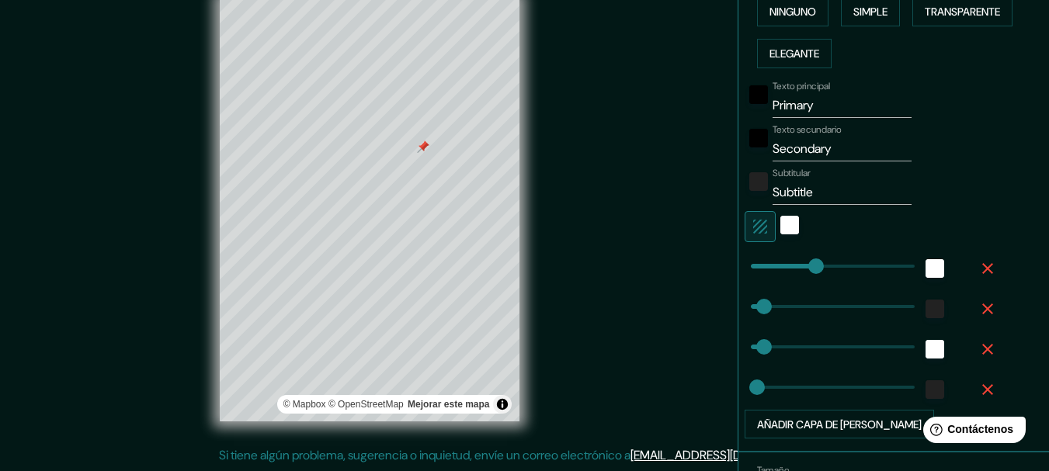
type input "31"
type input "386"
drag, startPoint x: 805, startPoint y: 264, endPoint x: 910, endPoint y: 268, distance: 104.9
type input "31"
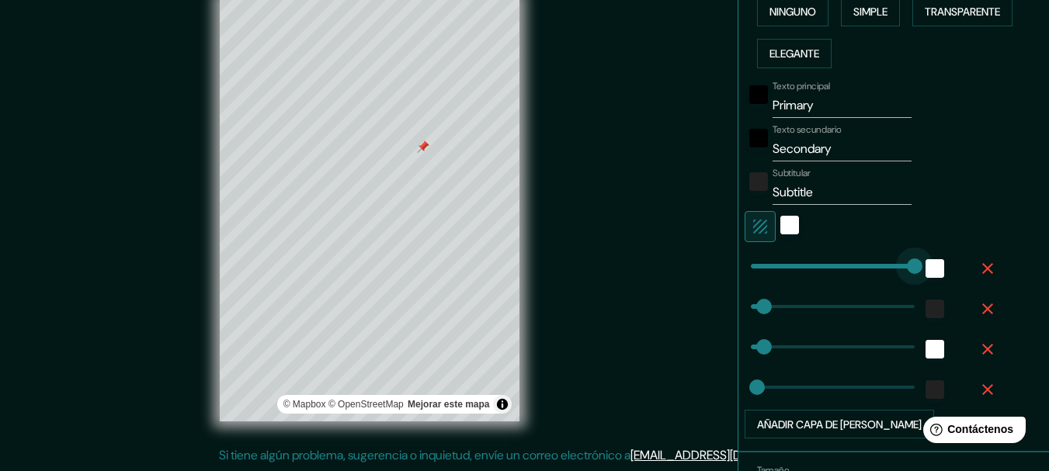
type input "15"
type input "0"
drag, startPoint x: 902, startPoint y: 266, endPoint x: 718, endPoint y: 279, distance: 185.3
type input "31"
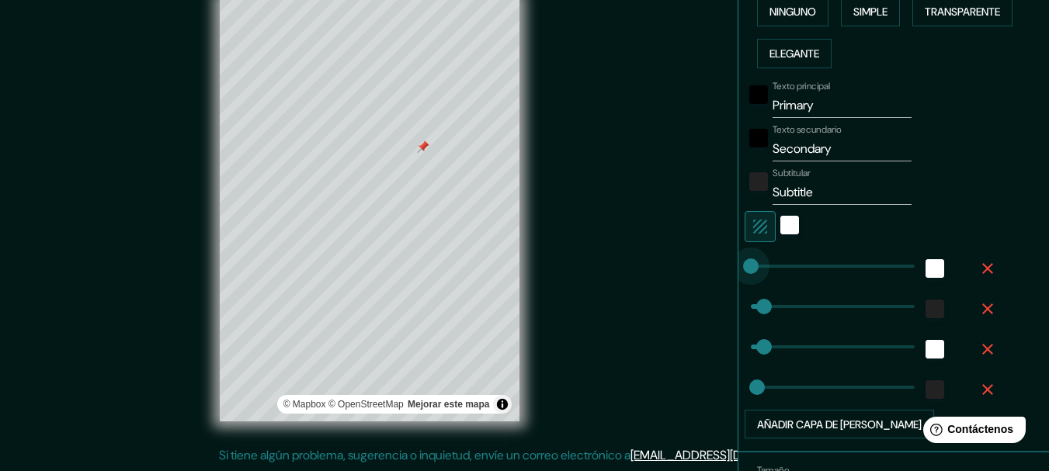
type input "15"
type input "112"
drag, startPoint x: 753, startPoint y: 299, endPoint x: 787, endPoint y: 303, distance: 33.6
type input "31"
type input "15"
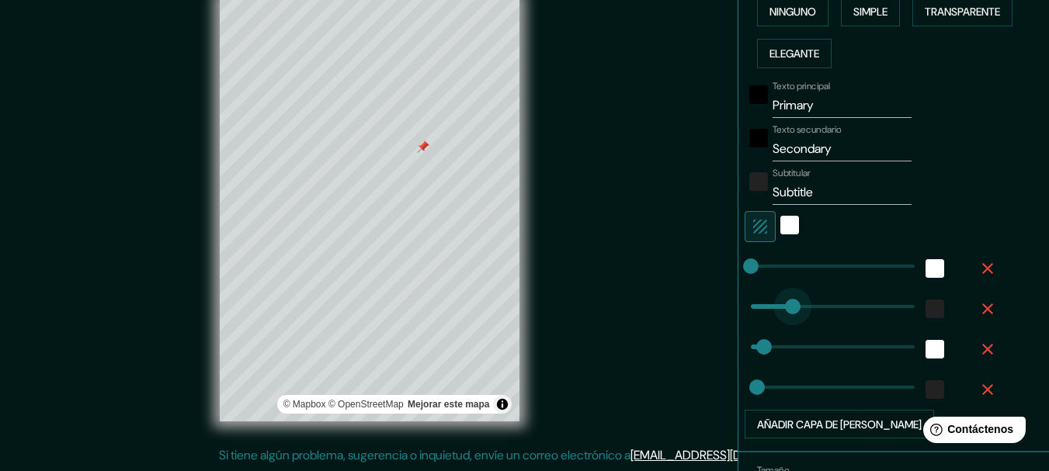
type input "4"
drag, startPoint x: 781, startPoint y: 306, endPoint x: 741, endPoint y: 311, distance: 40.8
type input "31"
type input "15"
type input "95"
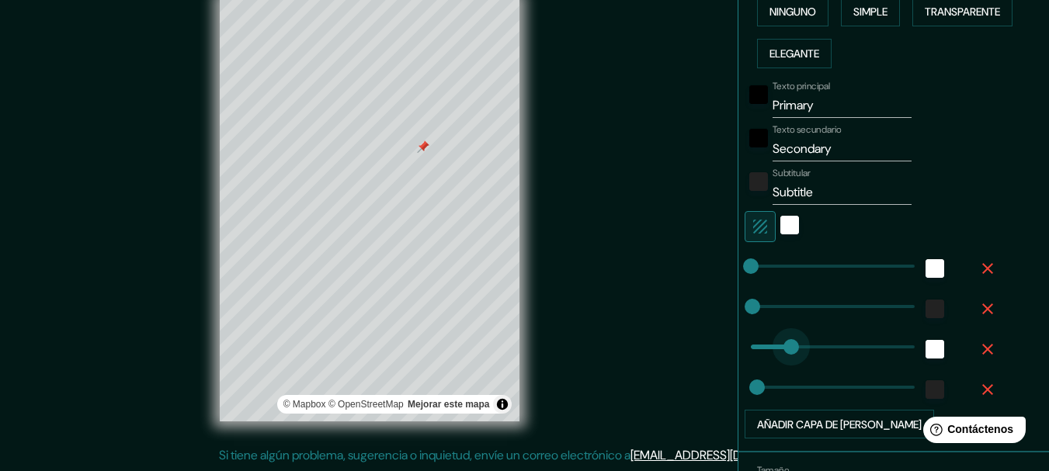
drag, startPoint x: 766, startPoint y: 343, endPoint x: 780, endPoint y: 343, distance: 14.0
type input "15"
type input "220"
type input "15"
type input "0"
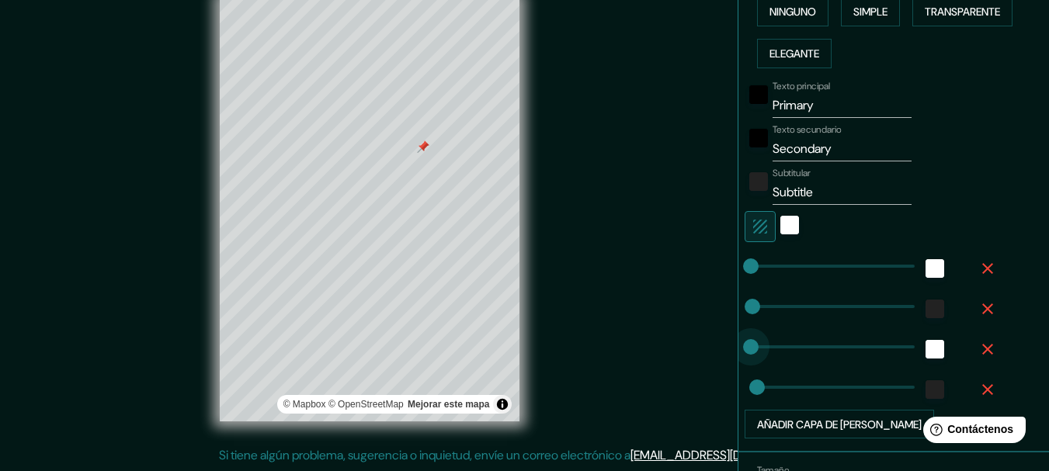
drag, startPoint x: 779, startPoint y: 346, endPoint x: 712, endPoint y: 346, distance: 66.8
type input "0"
drag, startPoint x: 750, startPoint y: 387, endPoint x: 717, endPoint y: 386, distance: 33.4
type input "27"
type input "18"
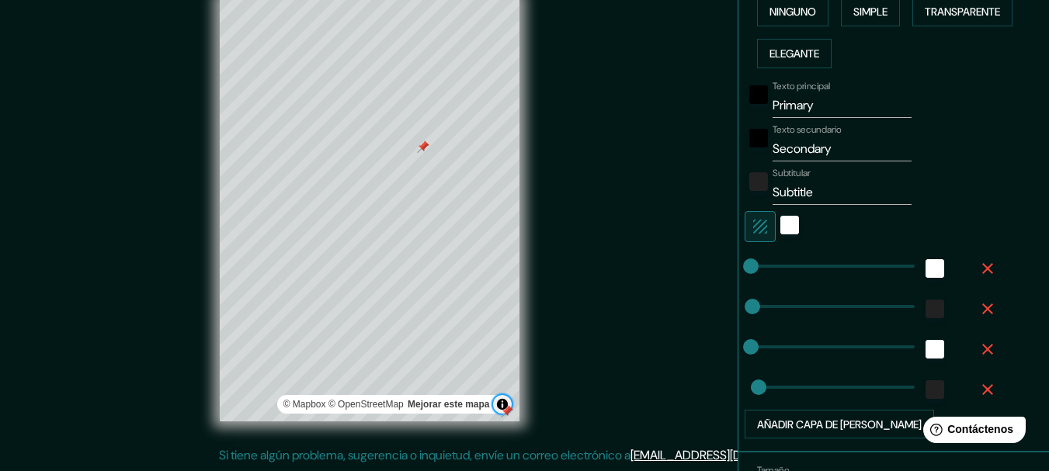
click at [498, 398] on button "Activar o desactivar atribución" at bounding box center [502, 404] width 19 height 19
click at [810, 106] on input "Primary" at bounding box center [842, 105] width 139 height 25
type input "local"
click at [616, 199] on div "Mappin Ubicación [STREET_ADDRESS][PERSON_NAME] [GEOGRAPHIC_DATA] [STREET_ADDRES…" at bounding box center [524, 222] width 1049 height 499
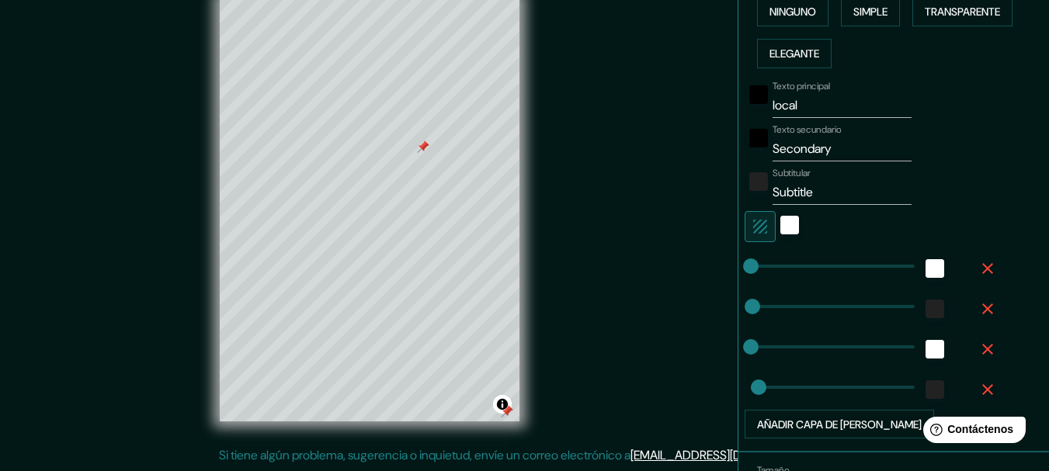
click at [828, 158] on input "Secondary" at bounding box center [842, 149] width 139 height 25
type input "cordoba 53"
click at [845, 190] on input "Subtitle" at bounding box center [842, 192] width 139 height 25
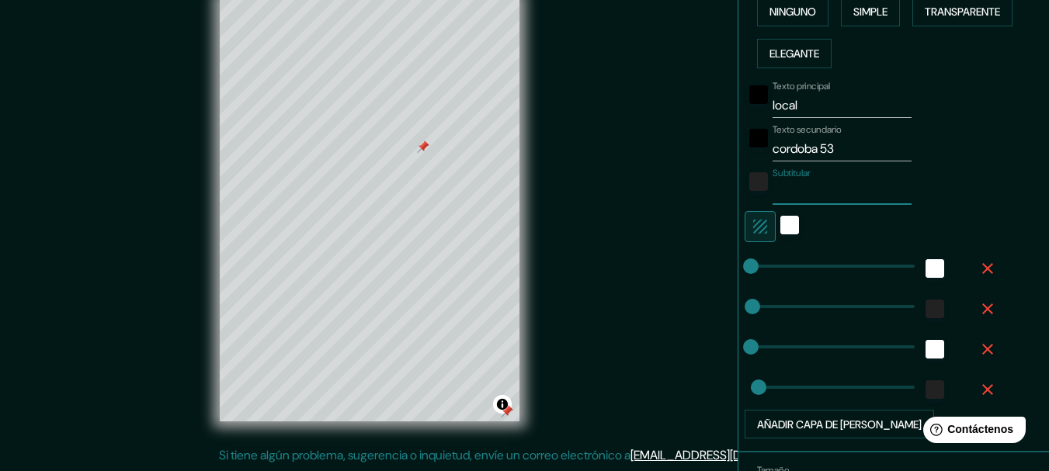
click at [687, 233] on div "Mappin Ubicación [STREET_ADDRESS][PERSON_NAME] [GEOGRAPHIC_DATA] [STREET_ADDRES…" at bounding box center [524, 222] width 1049 height 499
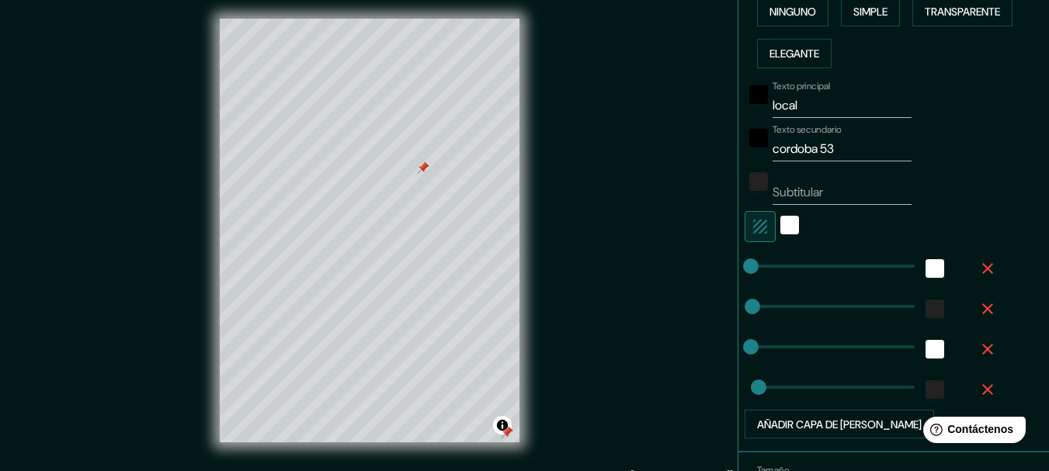
scroll to position [0, 0]
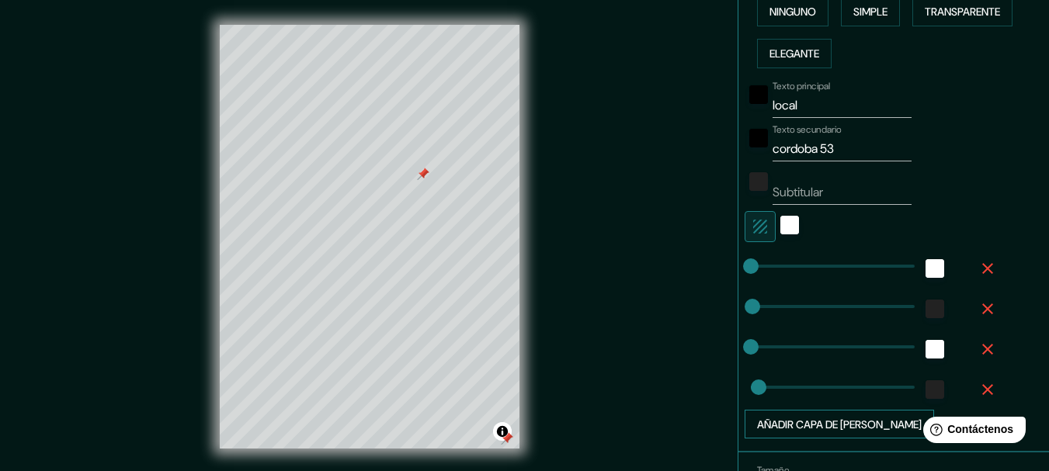
click at [838, 419] on font "Añadir capa de [PERSON_NAME]" at bounding box center [839, 425] width 165 height 14
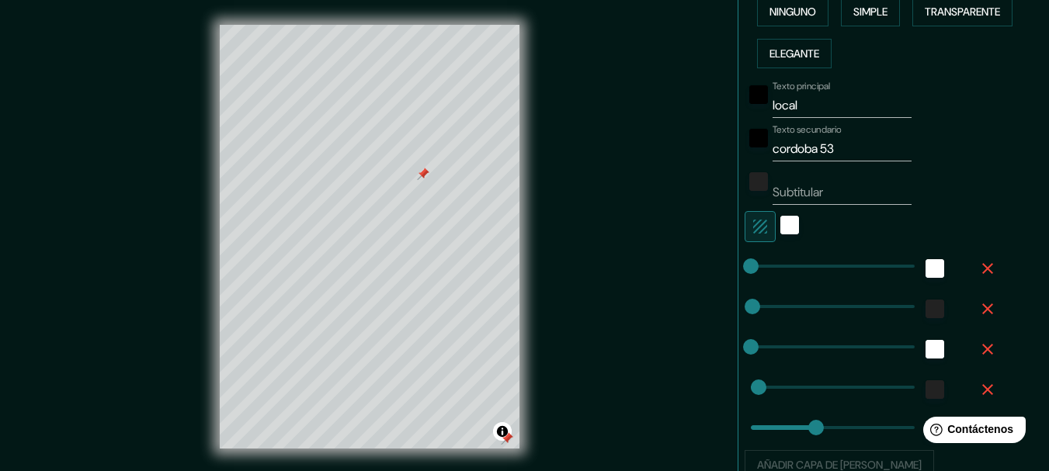
type input "233"
type input "0"
drag, startPoint x: 838, startPoint y: 419, endPoint x: 729, endPoint y: 421, distance: 109.5
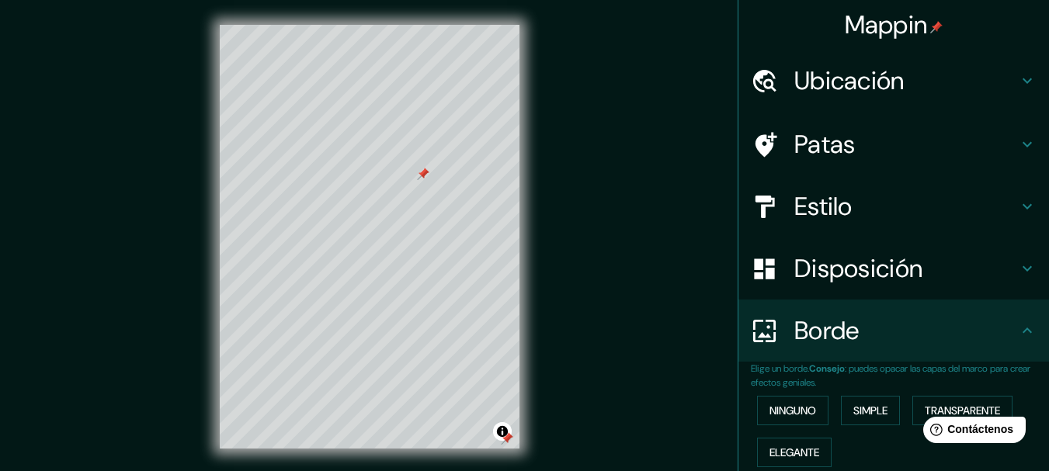
click at [867, 130] on h4 "Patas" at bounding box center [907, 144] width 224 height 31
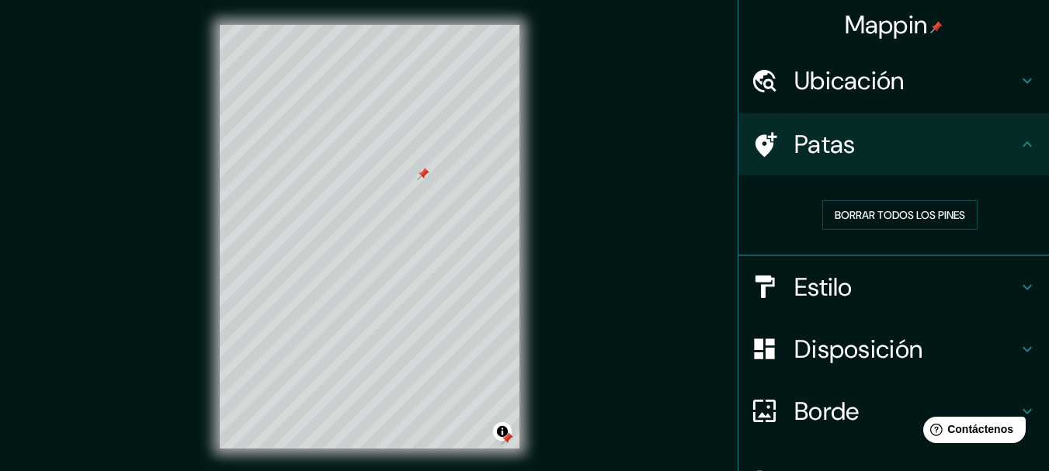
click at [506, 433] on div at bounding box center [507, 439] width 12 height 12
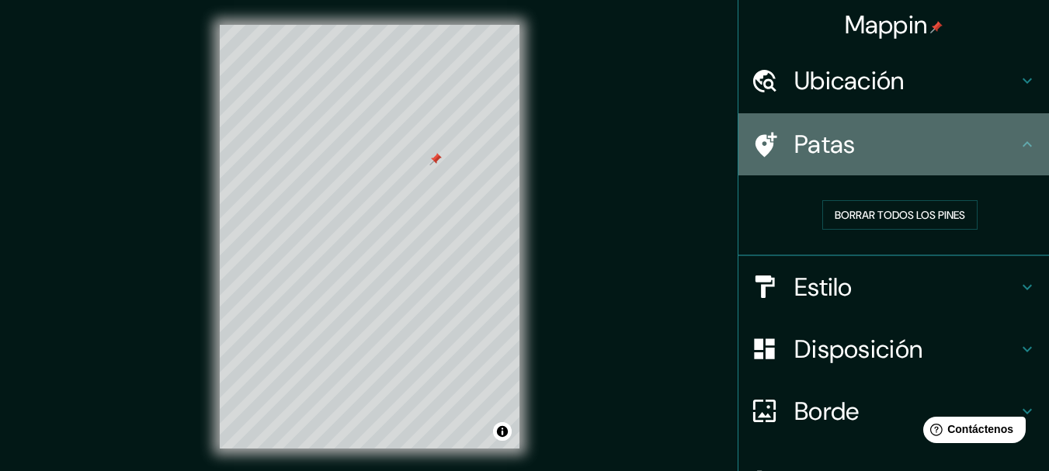
click at [807, 126] on div "Patas" at bounding box center [894, 144] width 311 height 62
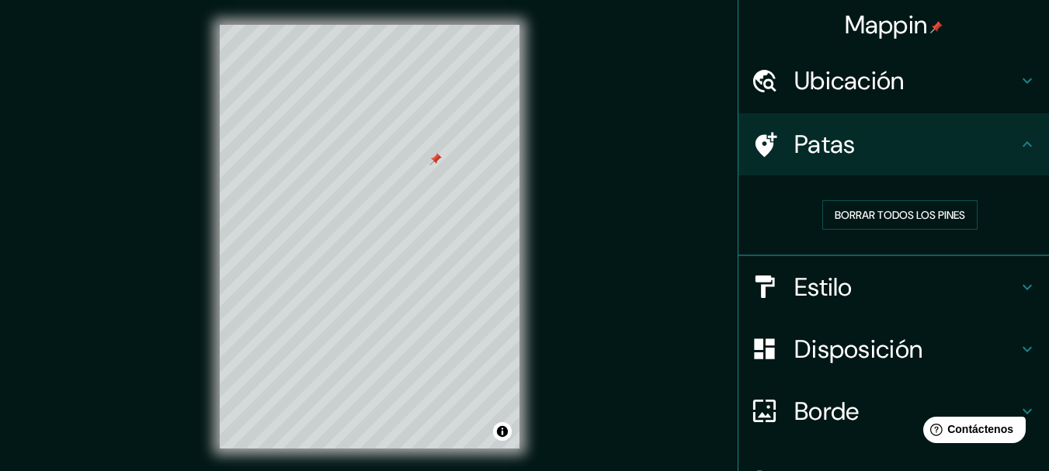
click at [826, 301] on font "Estilo" at bounding box center [824, 287] width 58 height 33
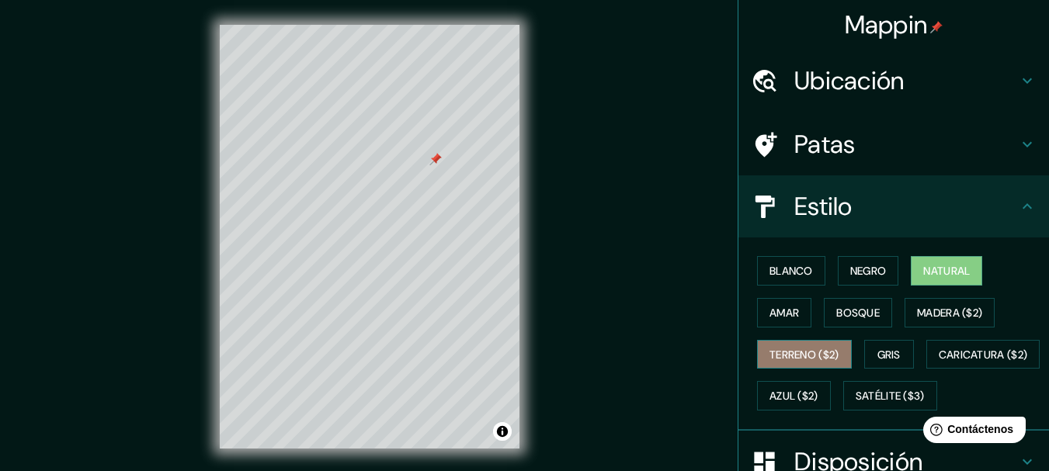
click at [790, 363] on font "Terreno ($2)" at bounding box center [805, 355] width 70 height 20
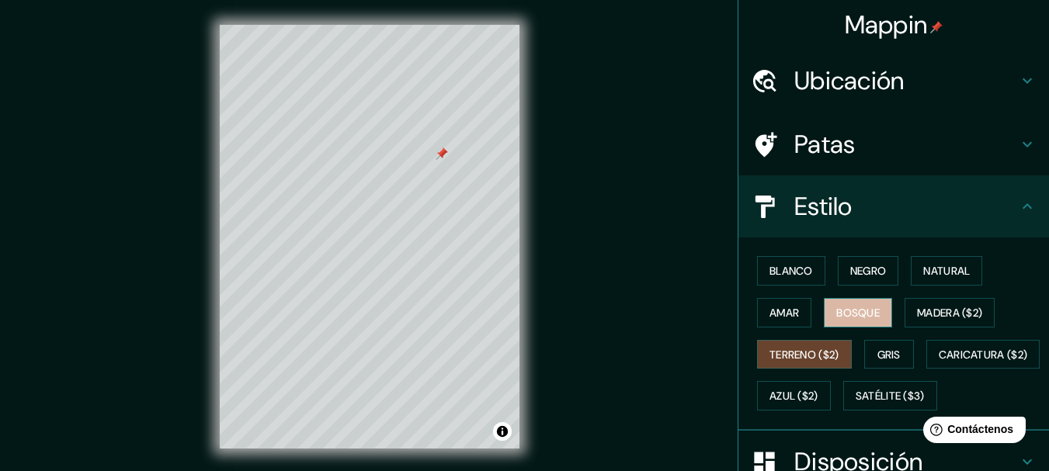
click at [874, 315] on button "Bosque" at bounding box center [858, 313] width 68 height 30
